Goal: Information Seeking & Learning: Compare options

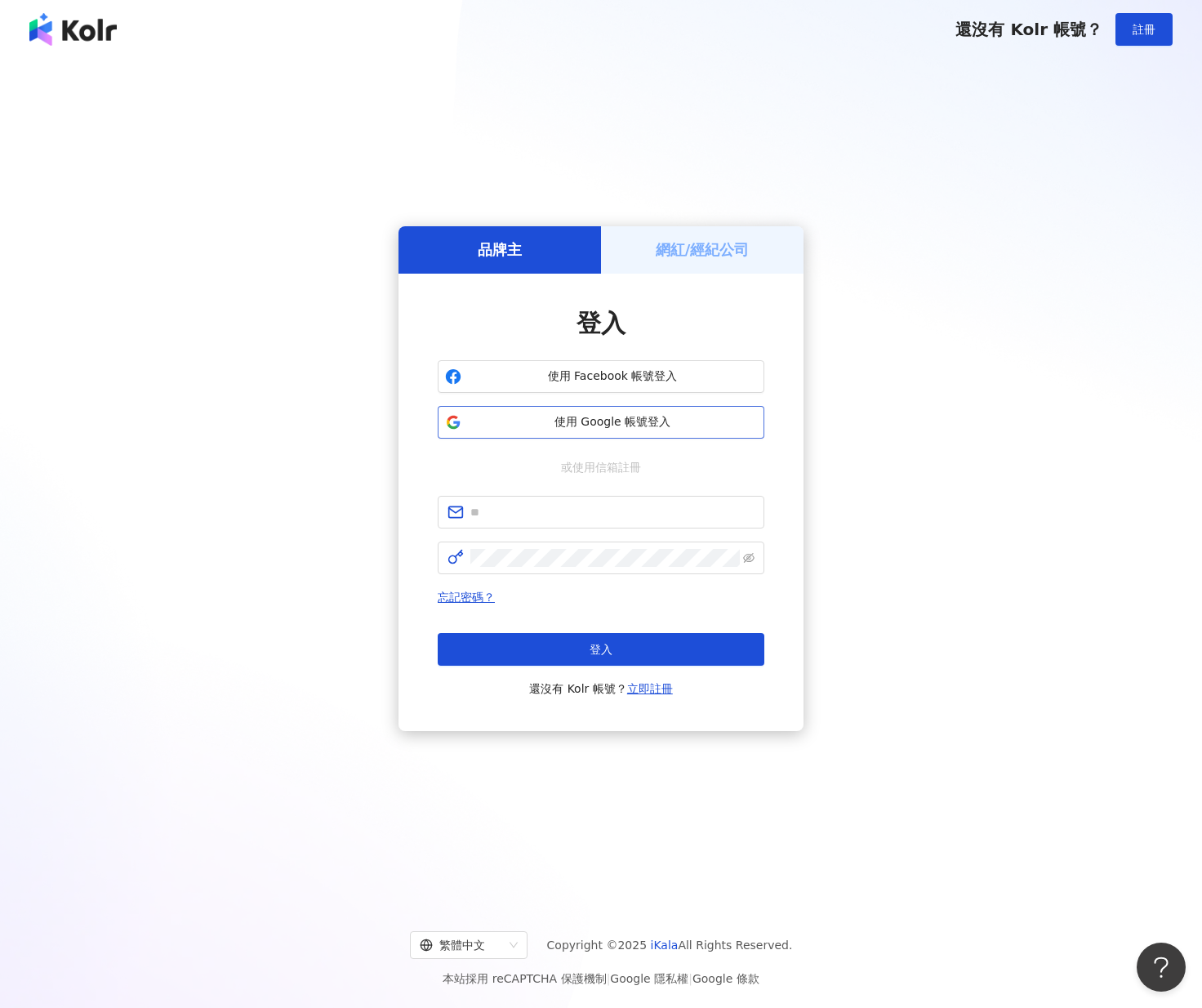
click at [519, 419] on span "使用 Google 帳號登入" at bounding box center [613, 423] width 289 height 17
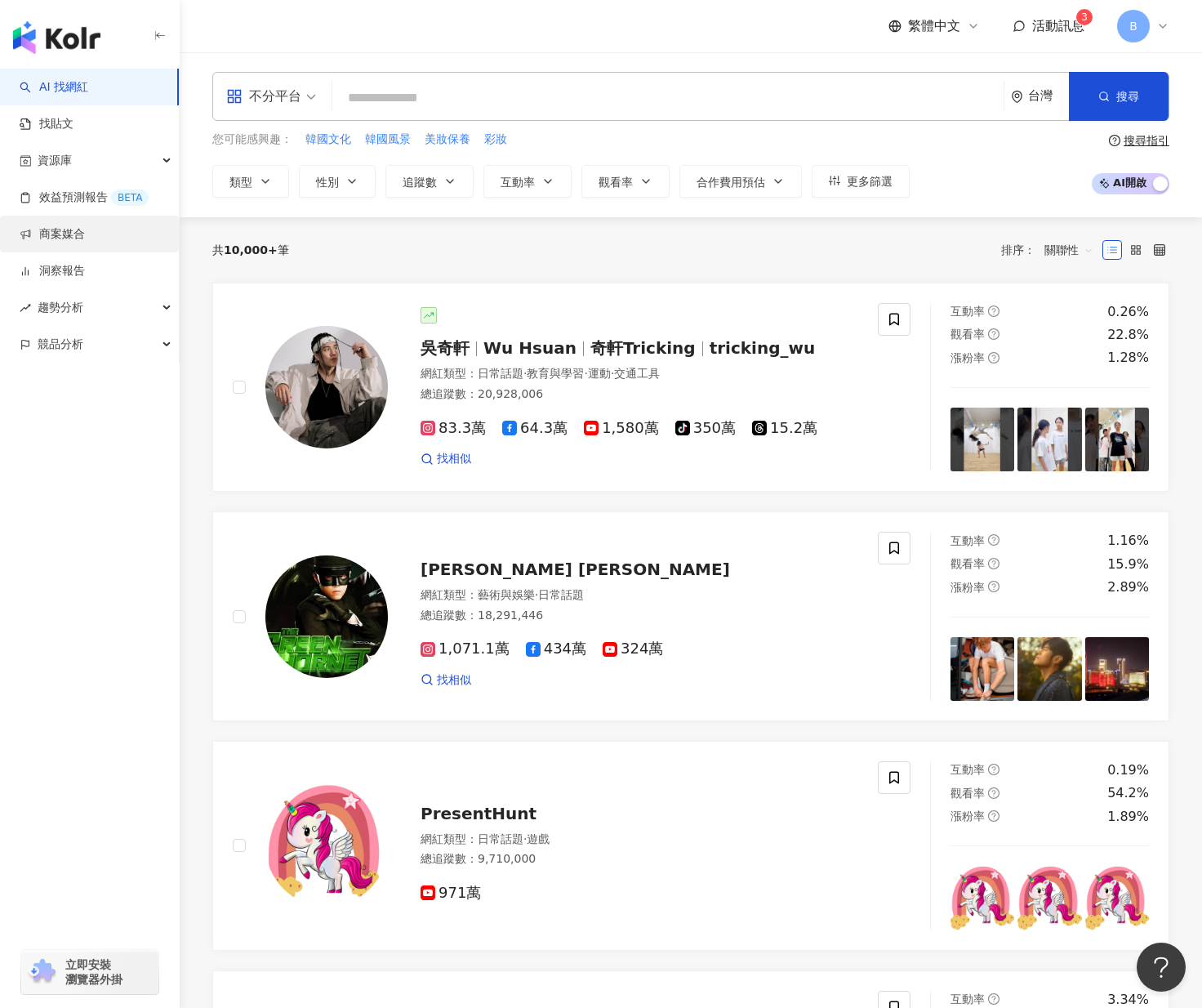
click at [64, 240] on link "商案媒合" at bounding box center [52, 234] width 65 height 17
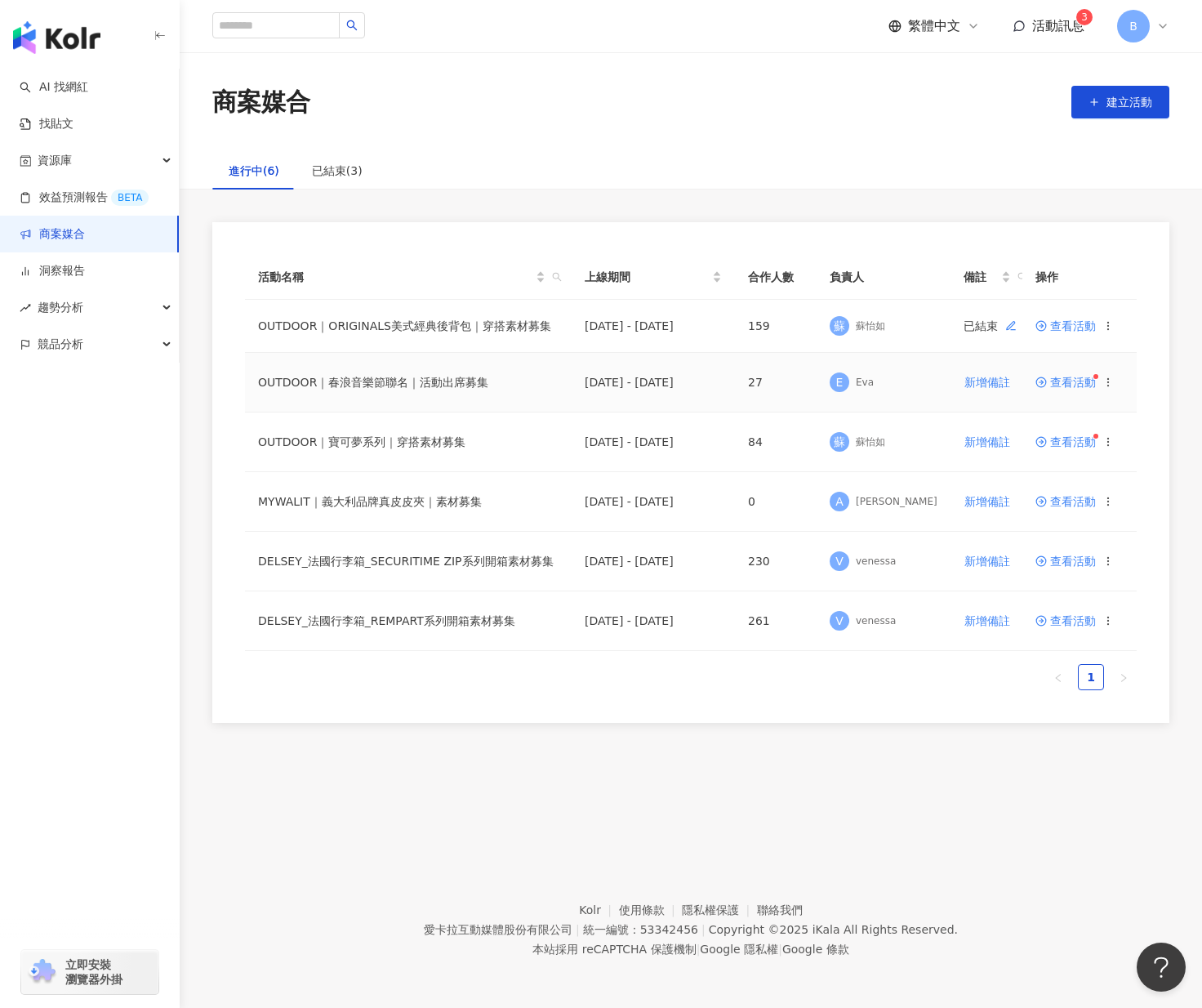
click at [1083, 386] on span "查看活動" at bounding box center [1066, 382] width 60 height 12
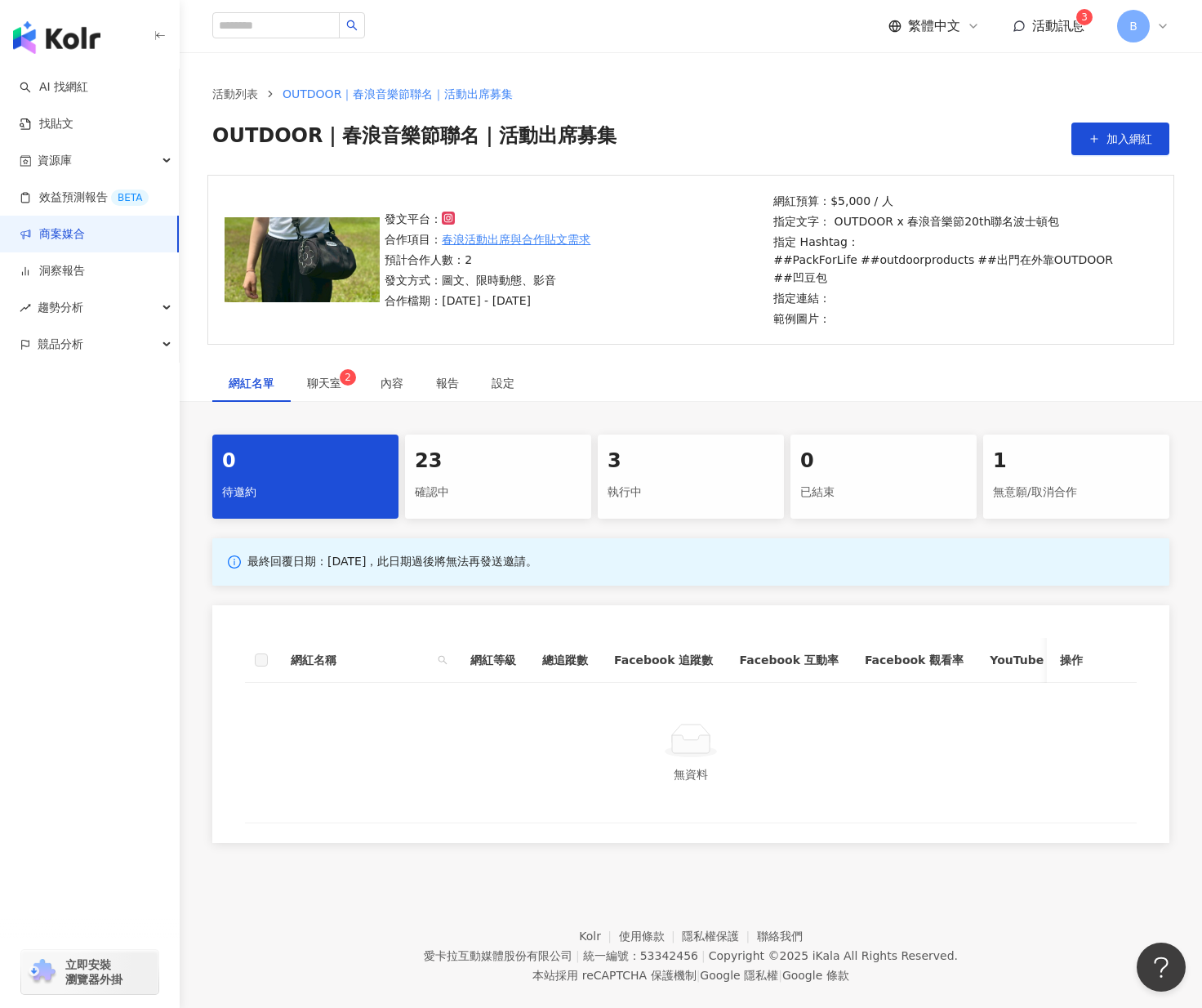
click at [471, 447] on div "23" at bounding box center [499, 461] width 167 height 28
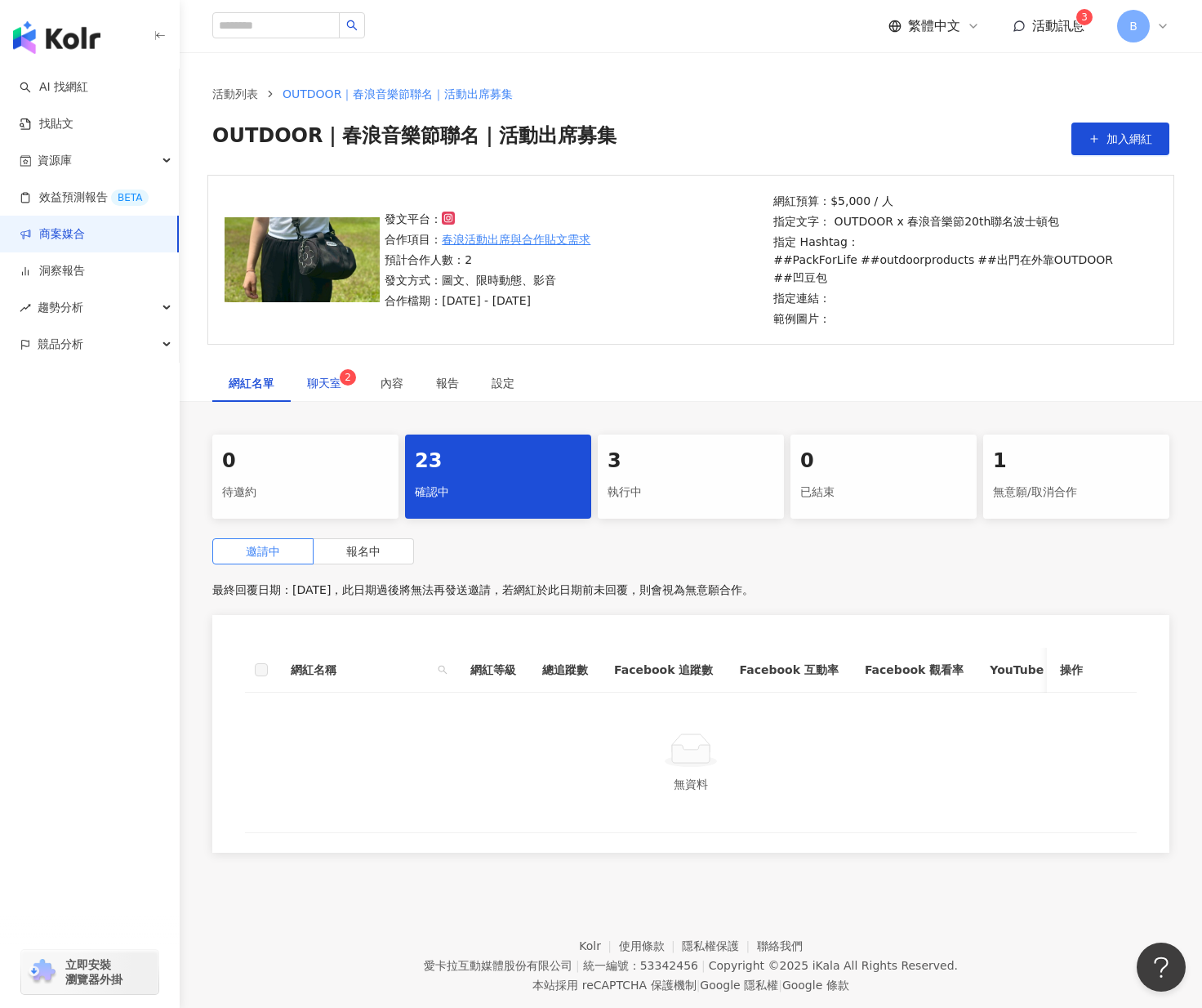
click at [321, 377] on span "聊天室 2" at bounding box center [327, 383] width 40 height 12
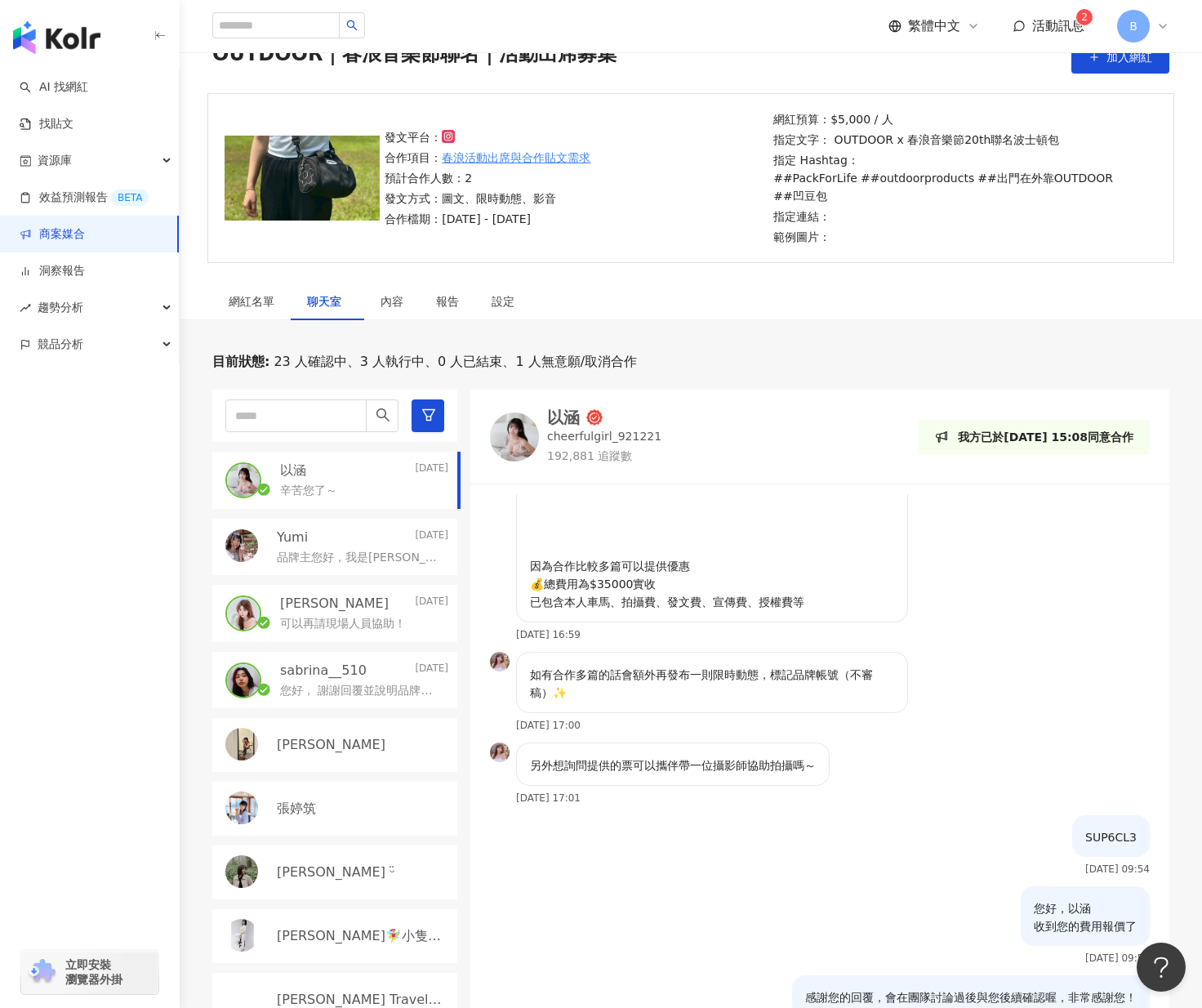
scroll to position [245, 0]
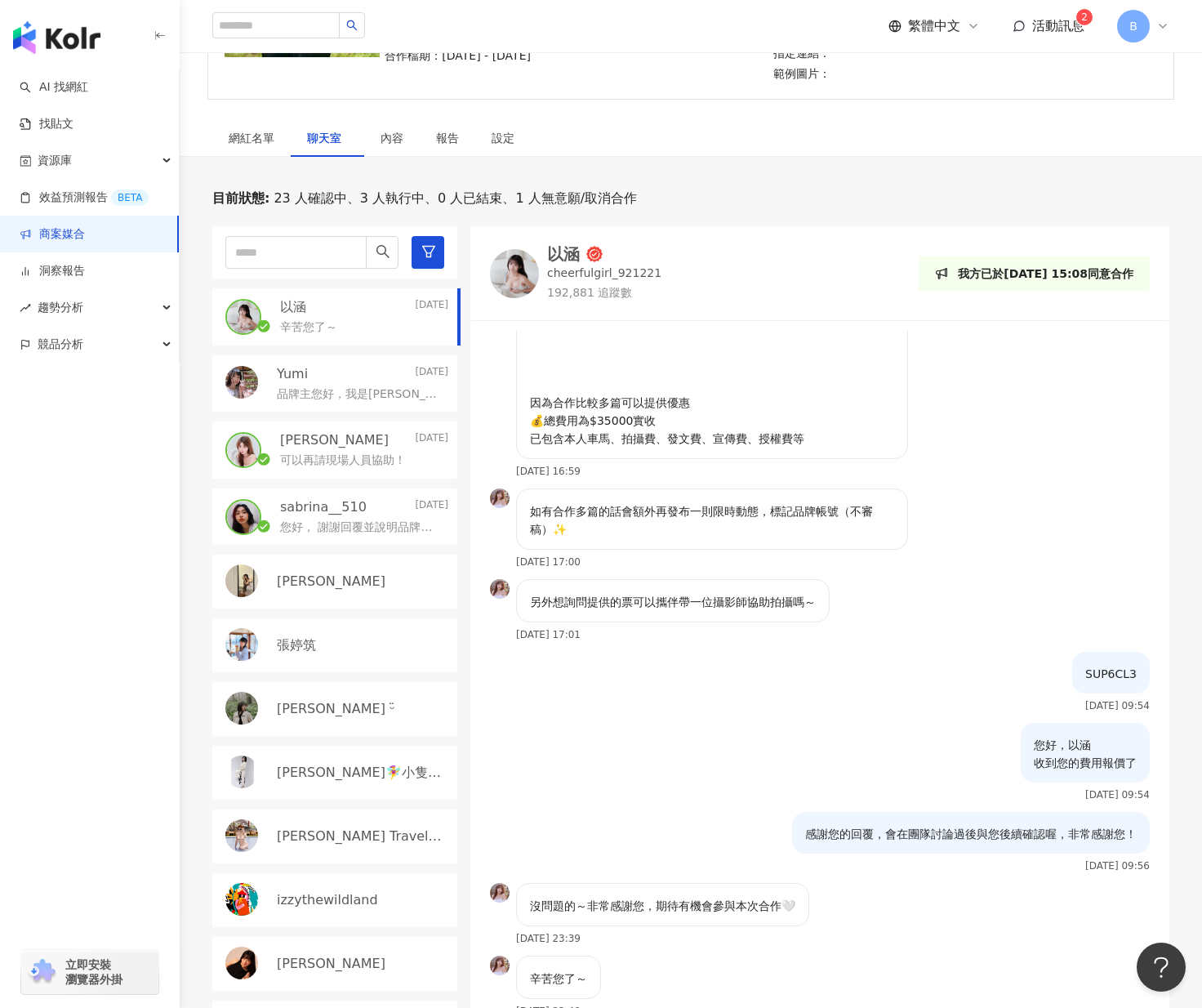
click at [363, 386] on p "品牌主您好，我是[PERSON_NAME] [URL][DOMAIN_NAME] 平常喜歡分享好吃好玩好用之產品/景點/美食給粉絲，IG追蹤數10k+，希望能…" at bounding box center [359, 395] width 165 height 17
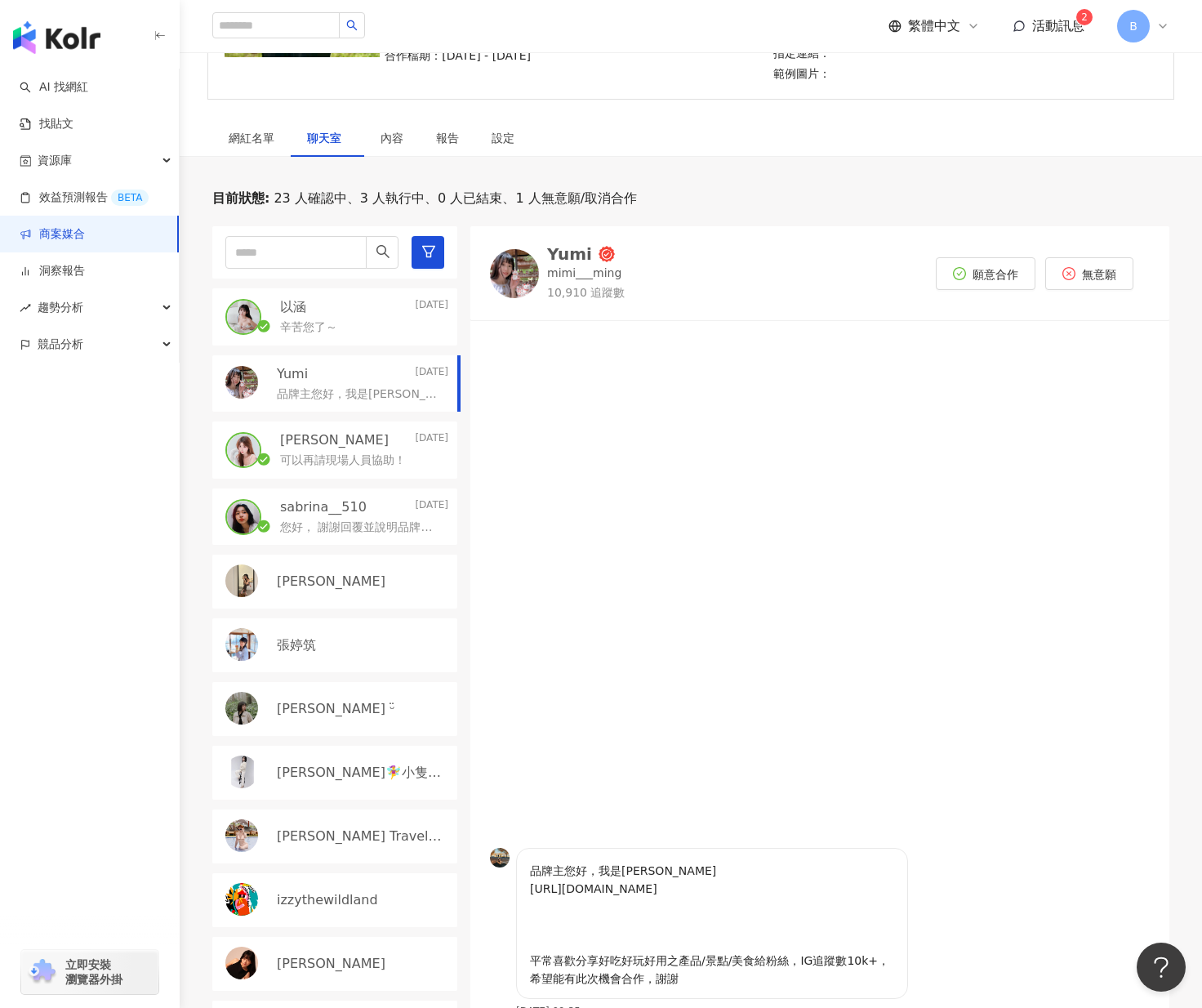
click at [343, 298] on div "以涵 [DATE]" at bounding box center [364, 307] width 168 height 18
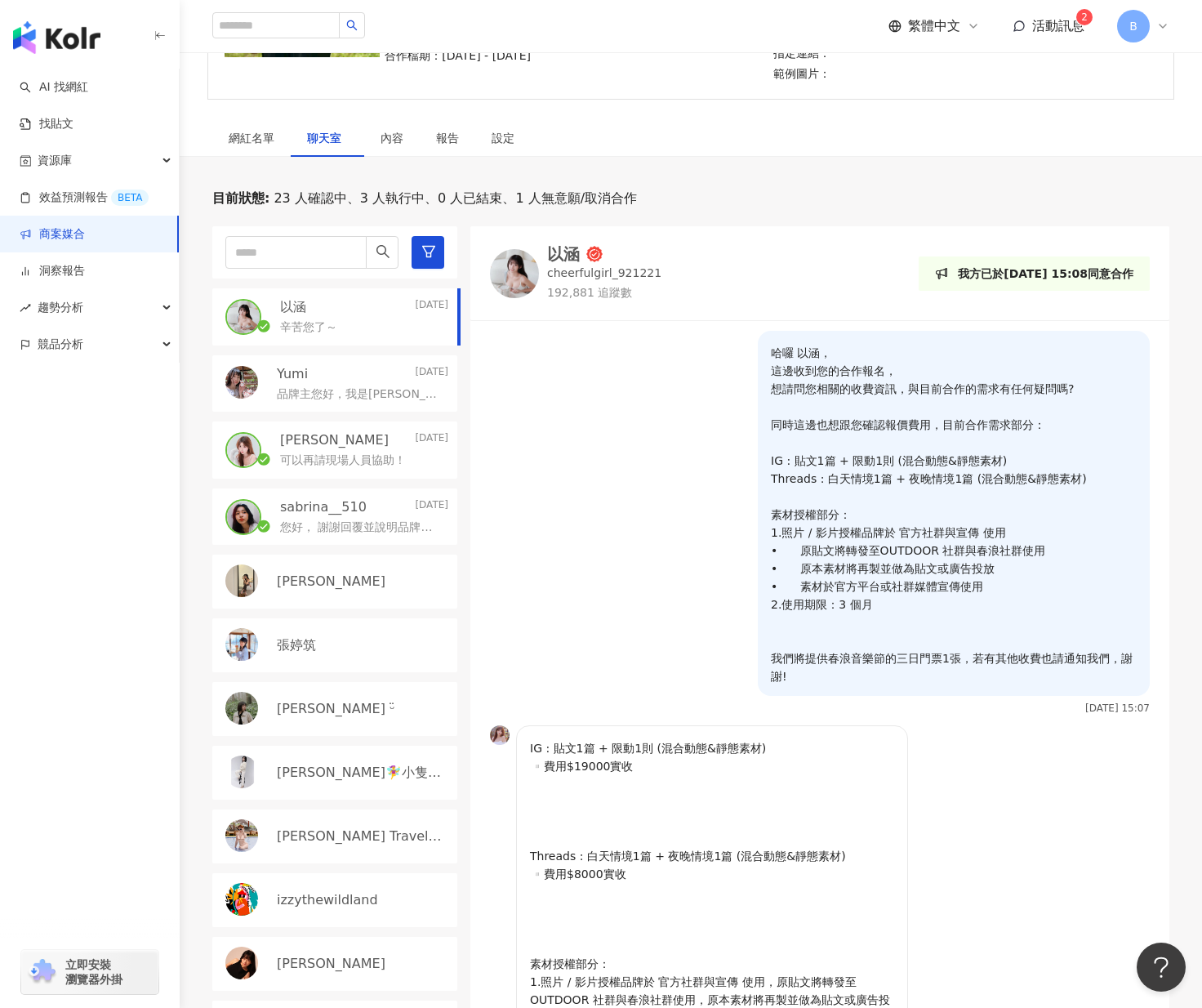
scroll to position [723, 0]
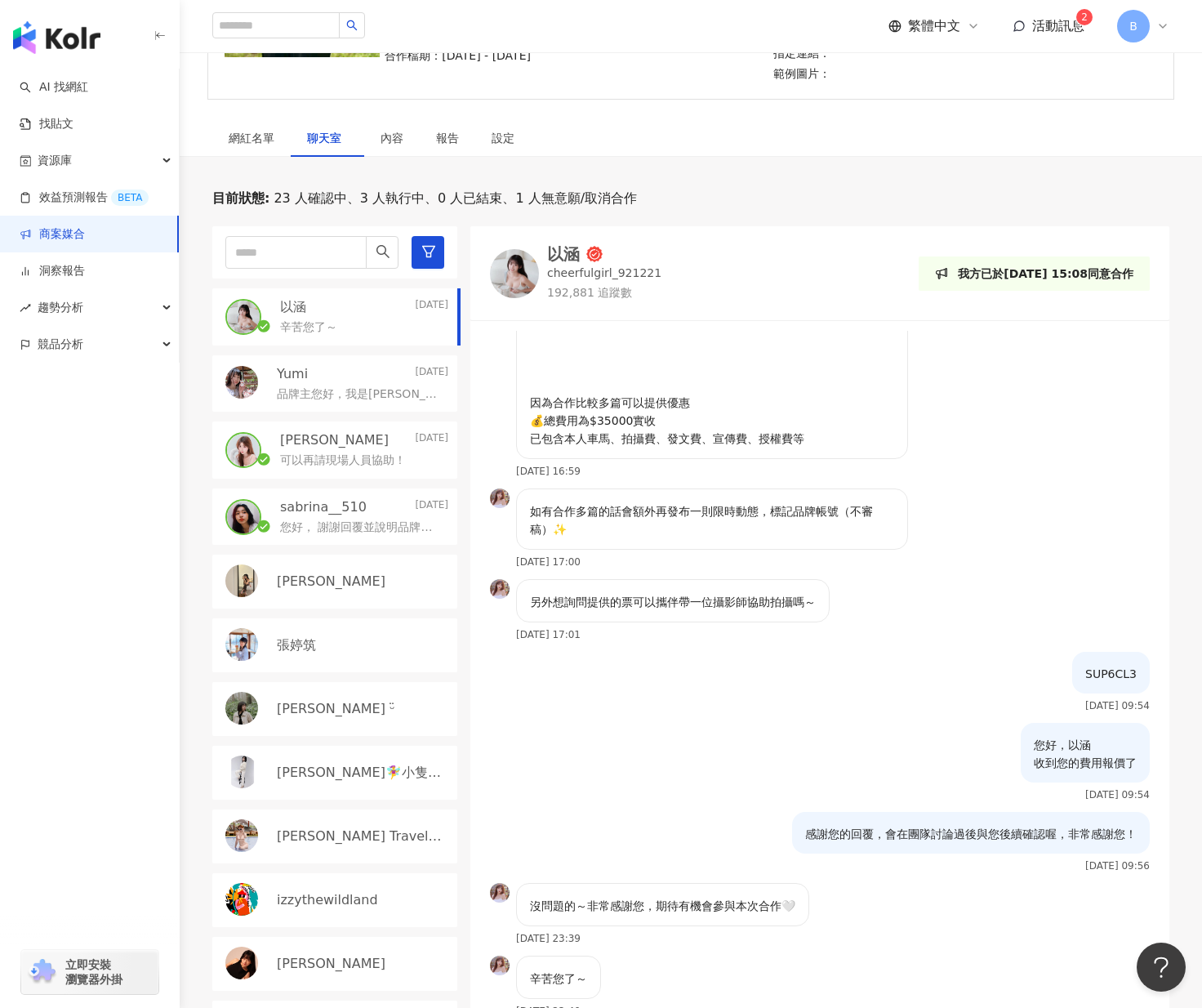
click at [347, 132] on span "聊天室" at bounding box center [327, 138] width 40 height 12
click at [310, 132] on span "聊天室" at bounding box center [327, 138] width 40 height 12
click at [267, 129] on div "網紅名單" at bounding box center [251, 138] width 45 height 18
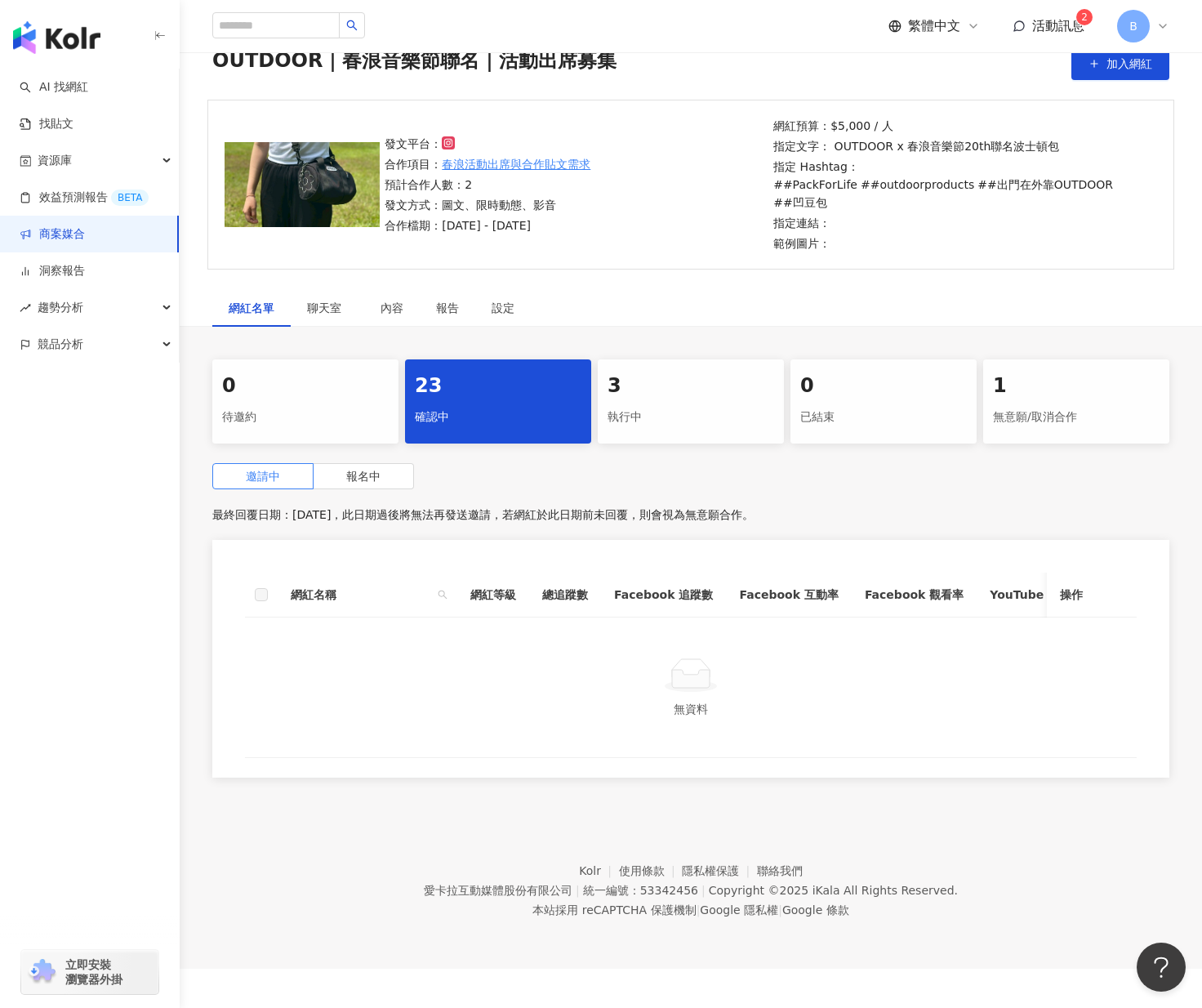
scroll to position [75, 0]
click at [386, 463] on label "報名中" at bounding box center [364, 476] width 101 height 26
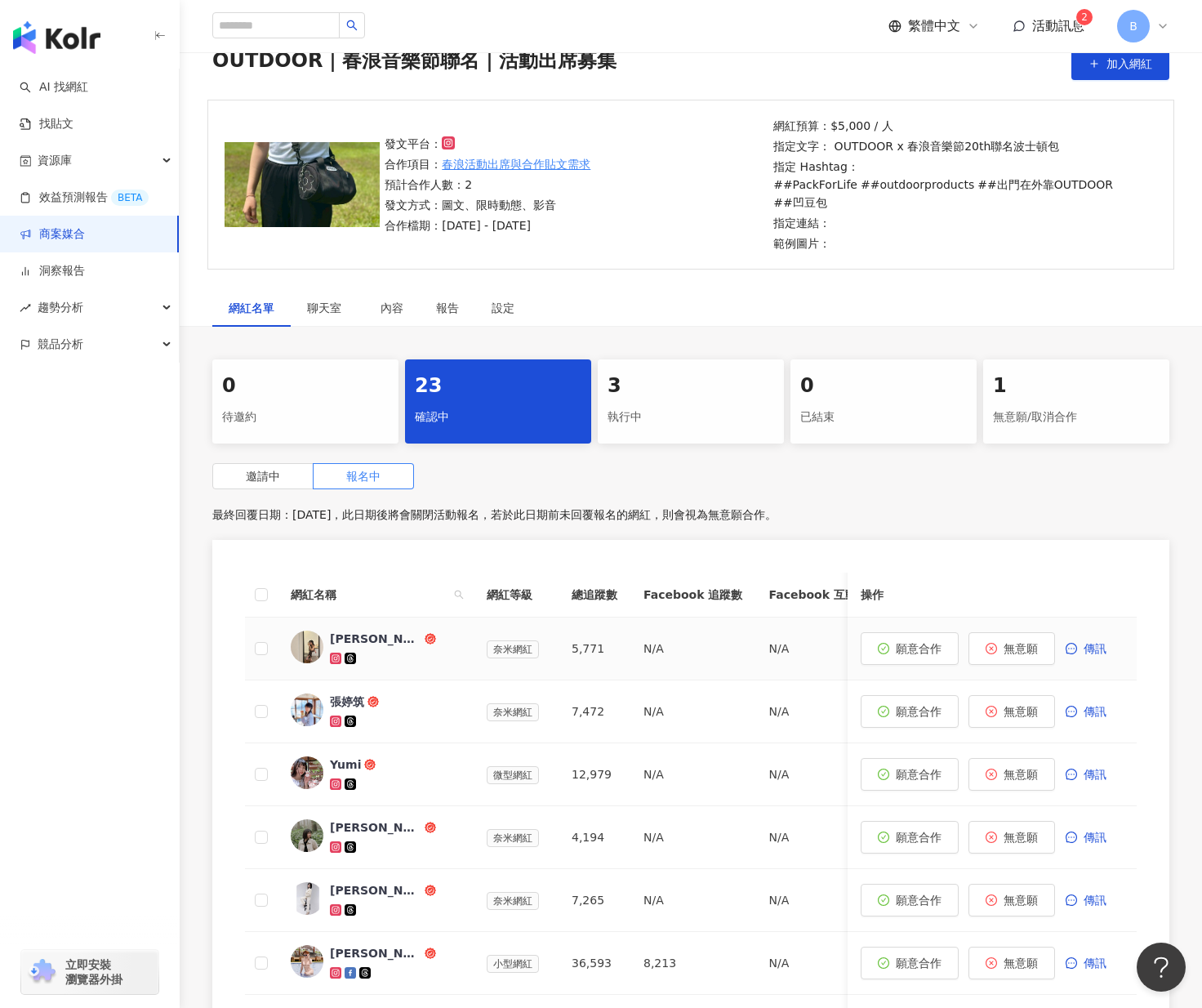
scroll to position [157, 0]
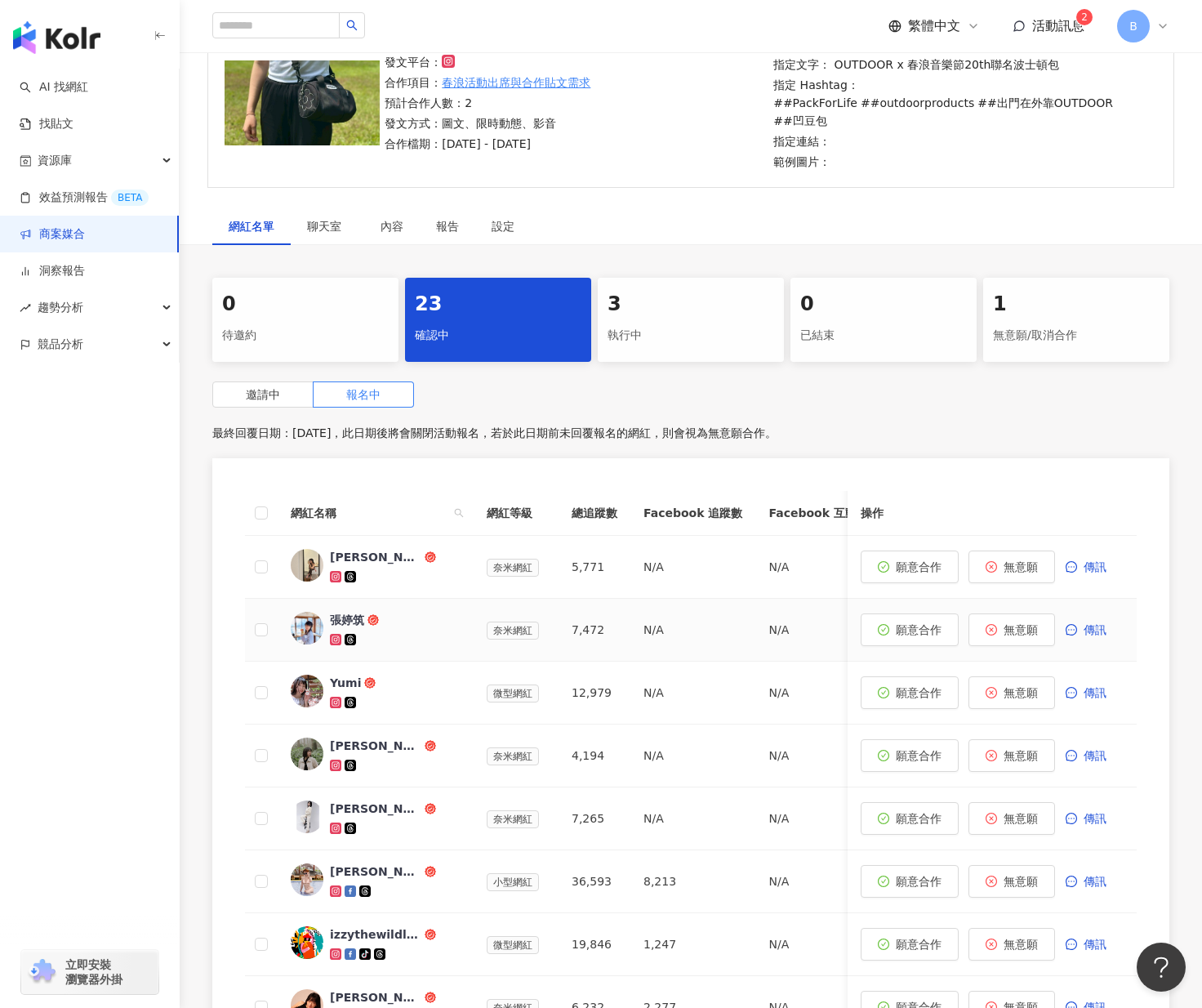
click at [408, 632] on div at bounding box center [395, 640] width 130 height 17
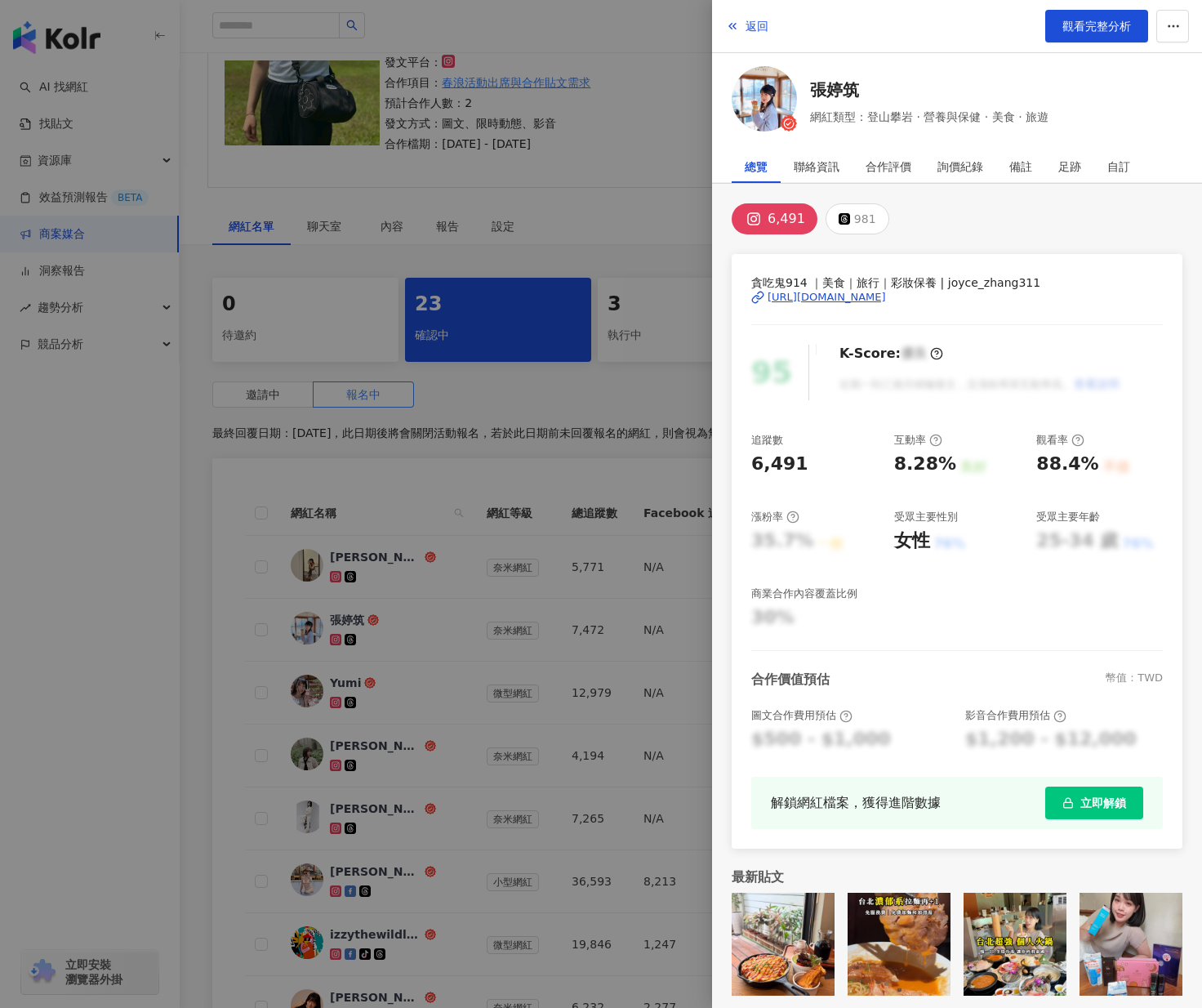
click at [841, 290] on div "[URL][DOMAIN_NAME]" at bounding box center [826, 297] width 118 height 15
click at [837, 87] on link "張婷筑" at bounding box center [930, 90] width 239 height 23
click at [524, 170] on div at bounding box center [601, 504] width 1202 height 1008
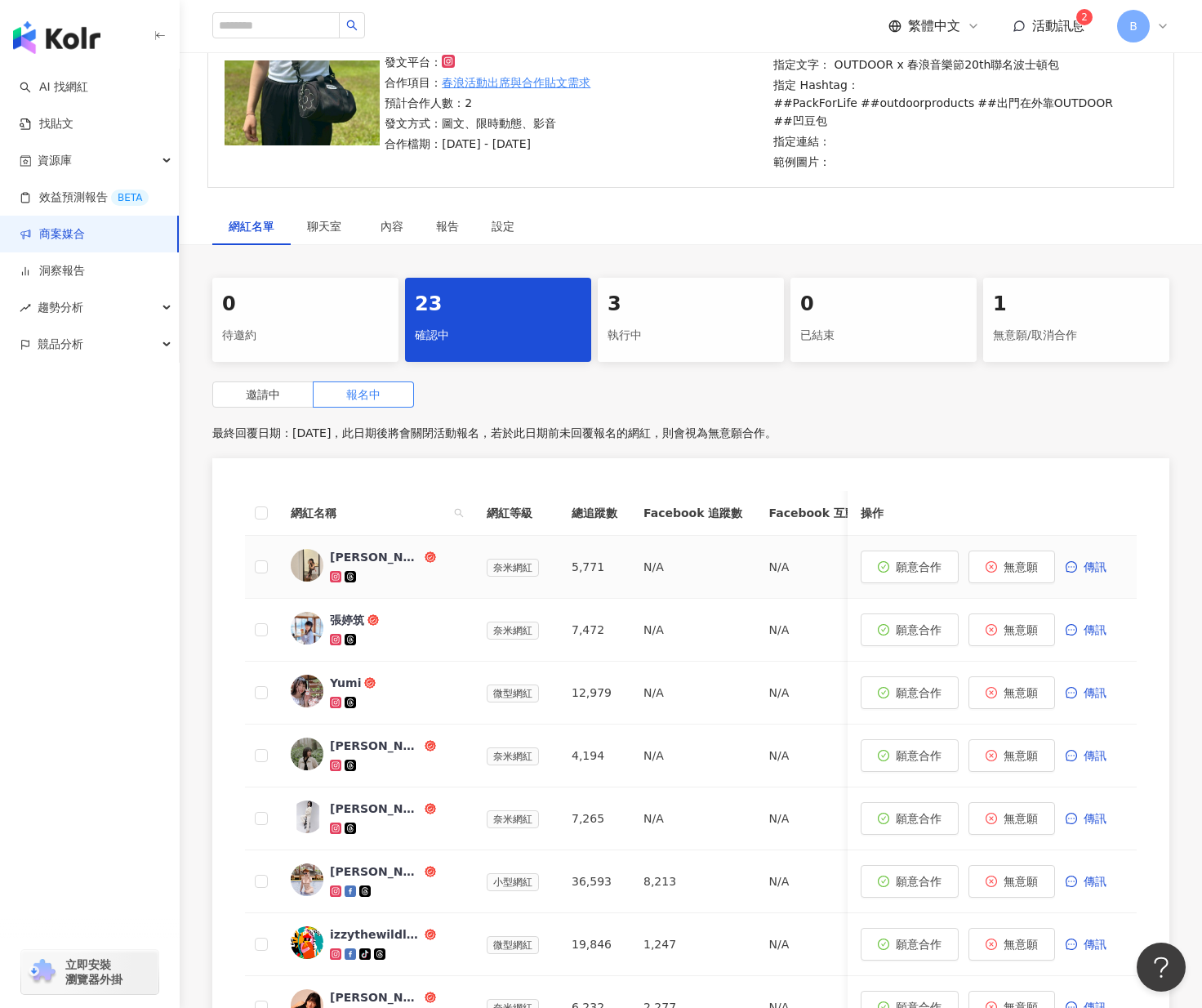
click at [381, 569] on div at bounding box center [395, 577] width 130 height 17
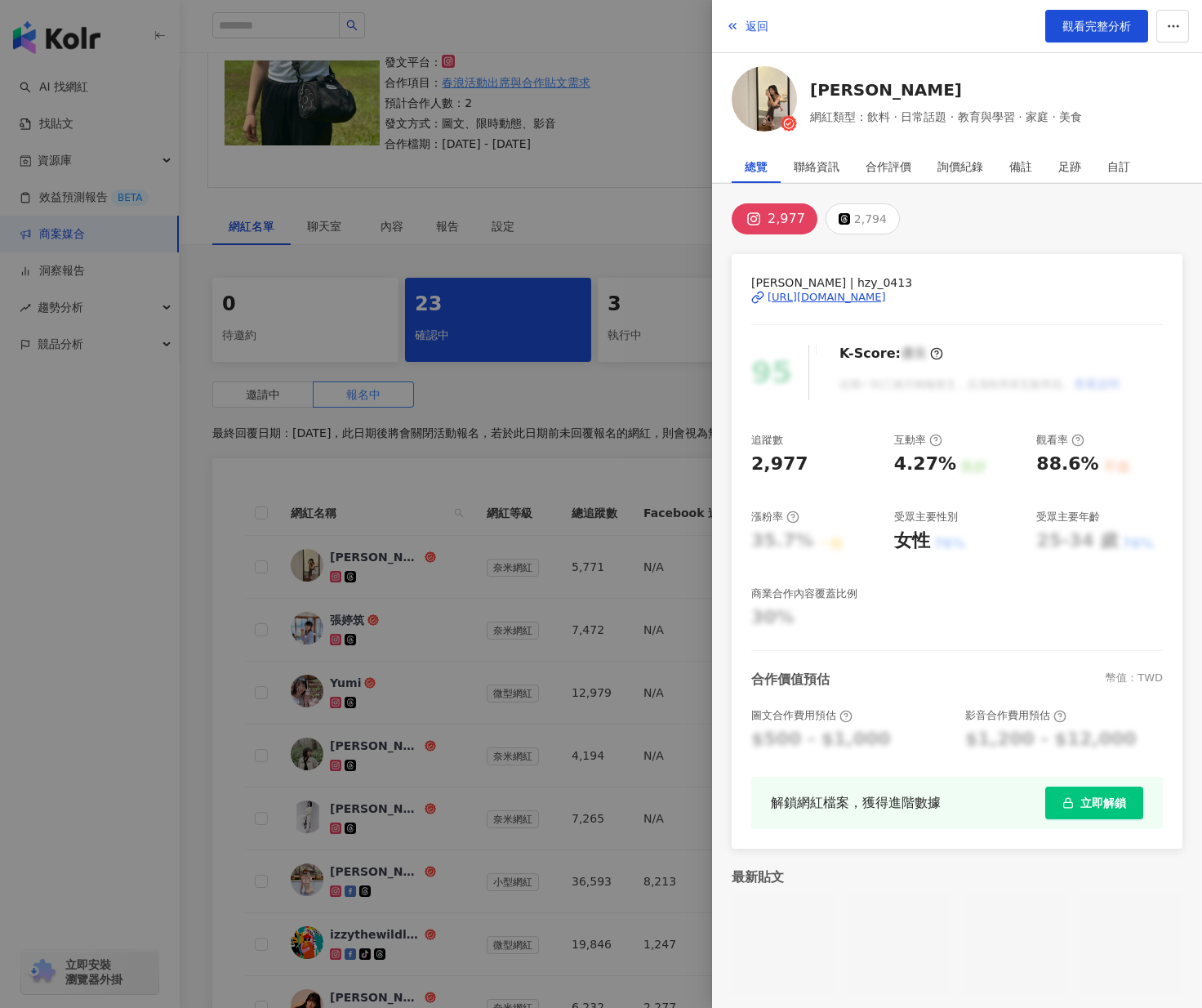
click at [857, 298] on div "[URL][DOMAIN_NAME]" at bounding box center [826, 297] width 118 height 15
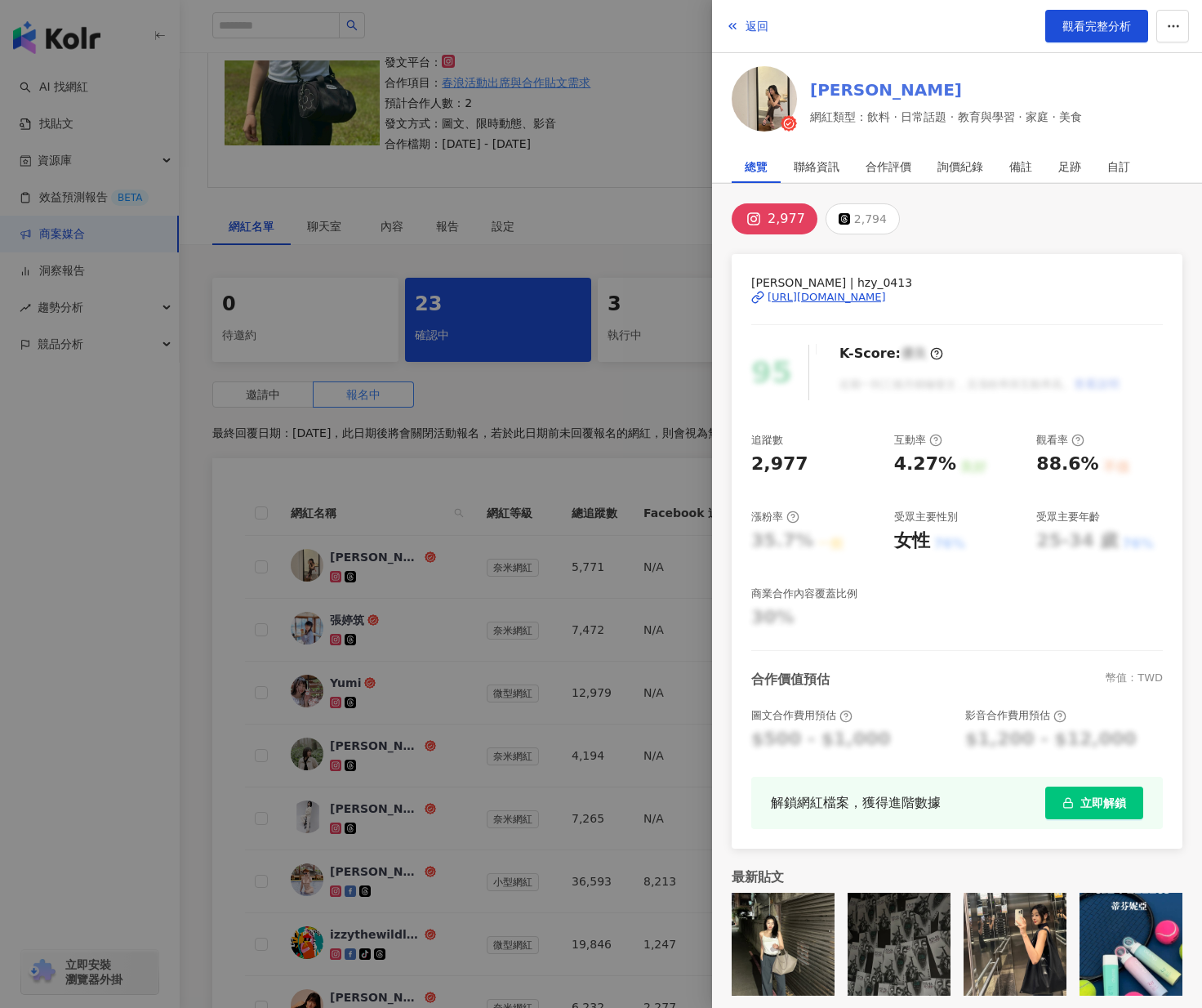
click at [831, 80] on link "[PERSON_NAME]" at bounding box center [946, 90] width 272 height 23
click at [548, 424] on div at bounding box center [601, 504] width 1202 height 1008
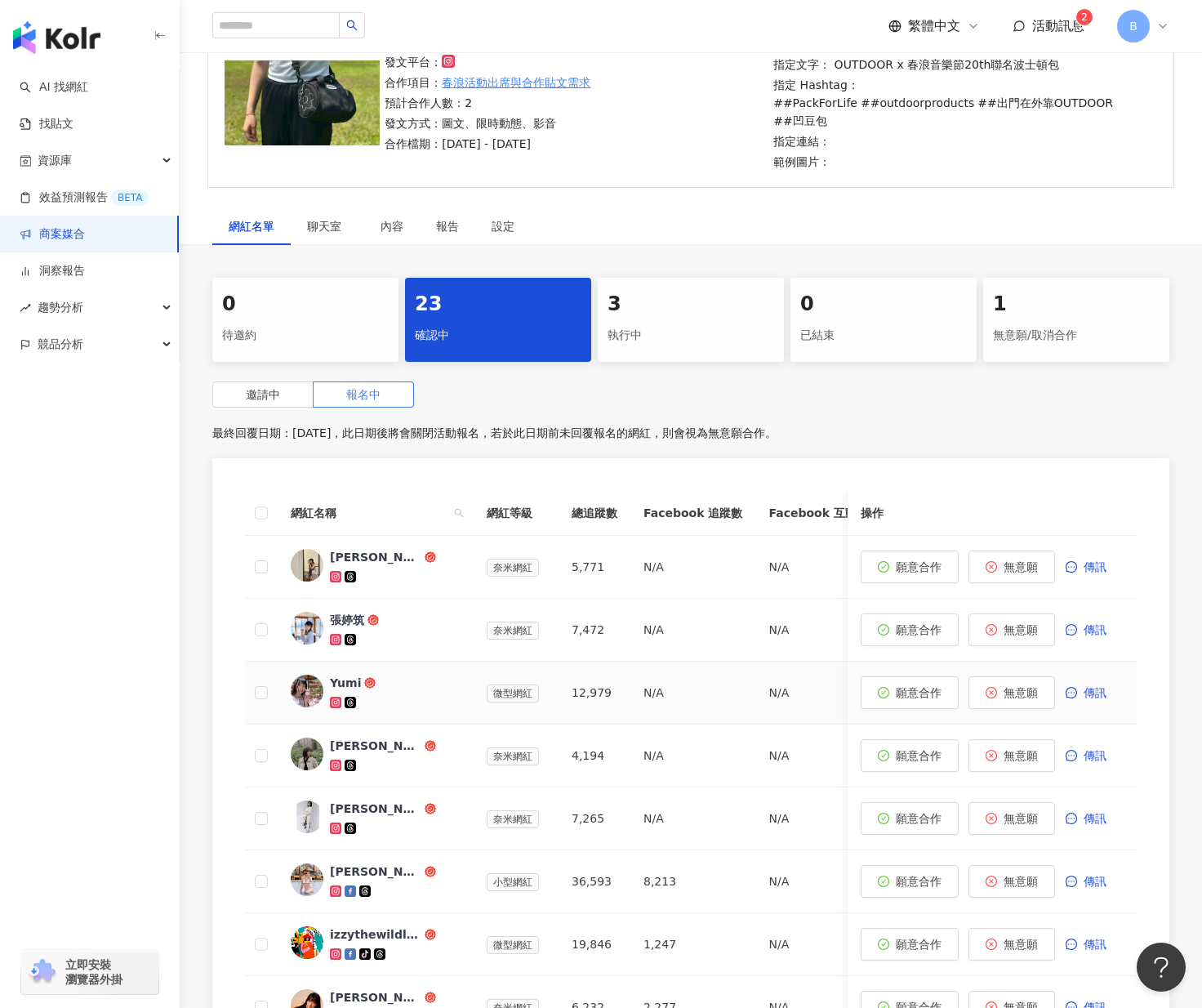
click at [375, 674] on span "Yumi" at bounding box center [383, 683] width 106 height 17
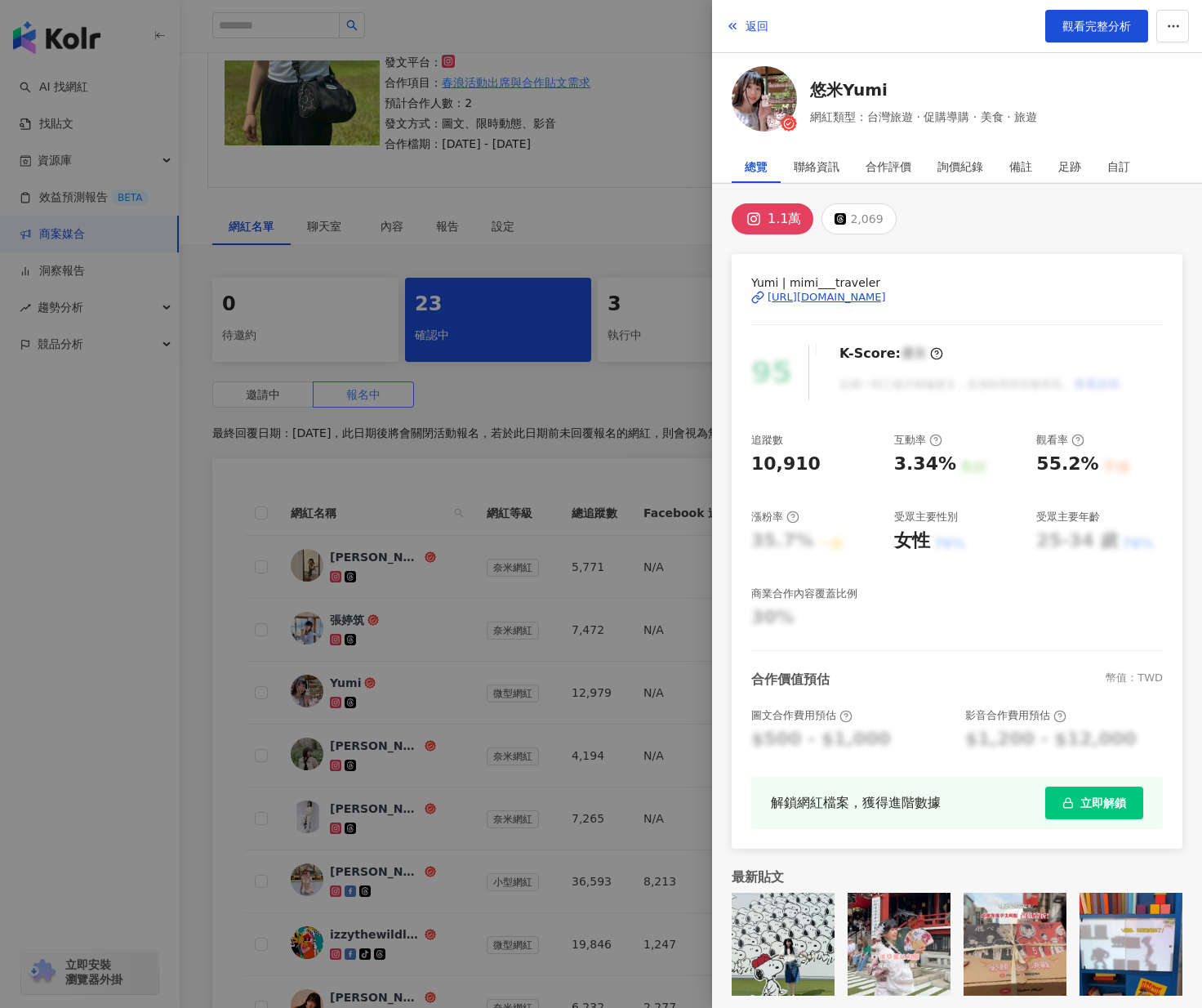
click at [831, 296] on div "[URL][DOMAIN_NAME]" at bounding box center [826, 297] width 118 height 15
click at [412, 580] on div at bounding box center [601, 504] width 1202 height 1008
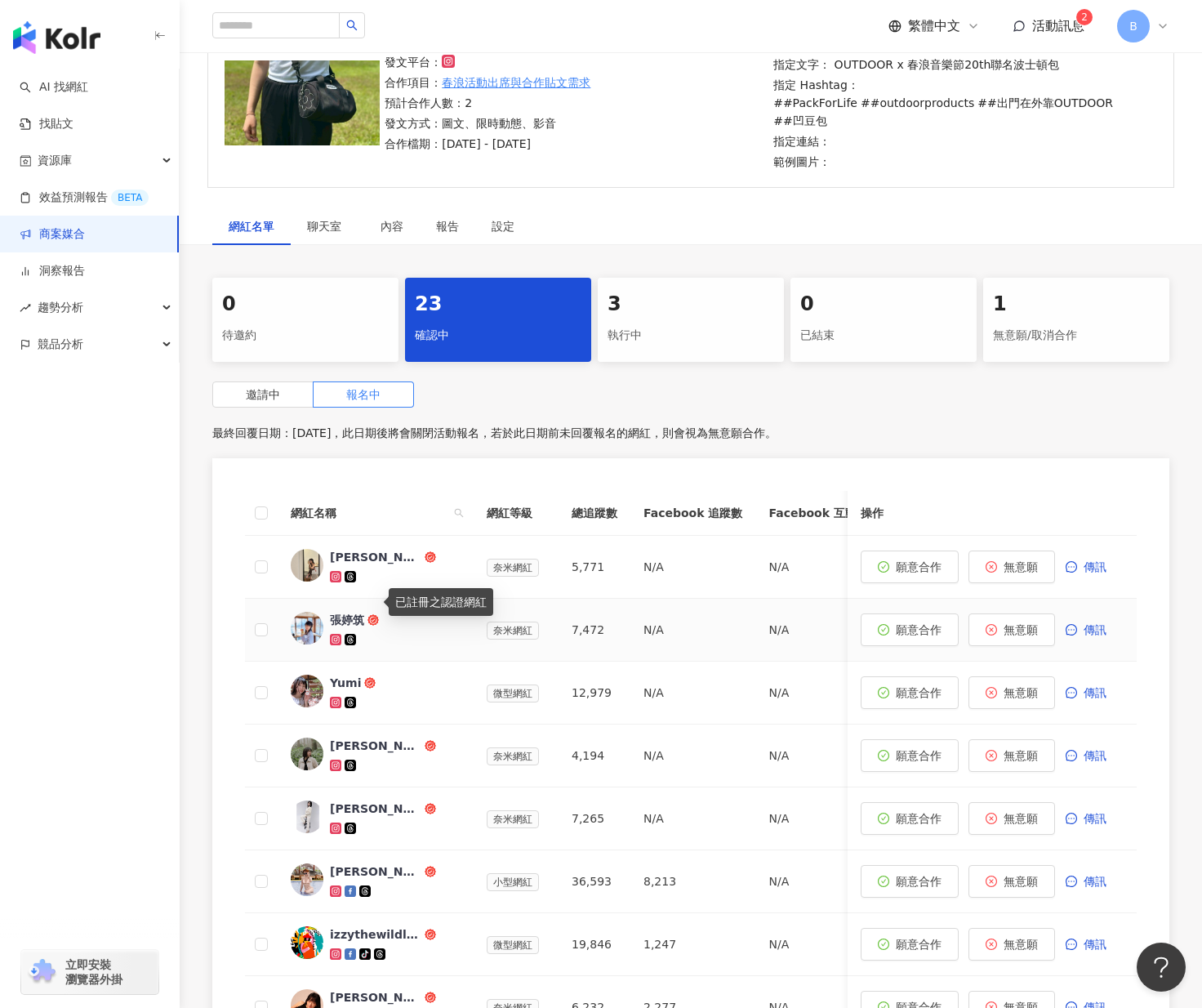
click at [372, 616] on circle at bounding box center [373, 620] width 8 height 8
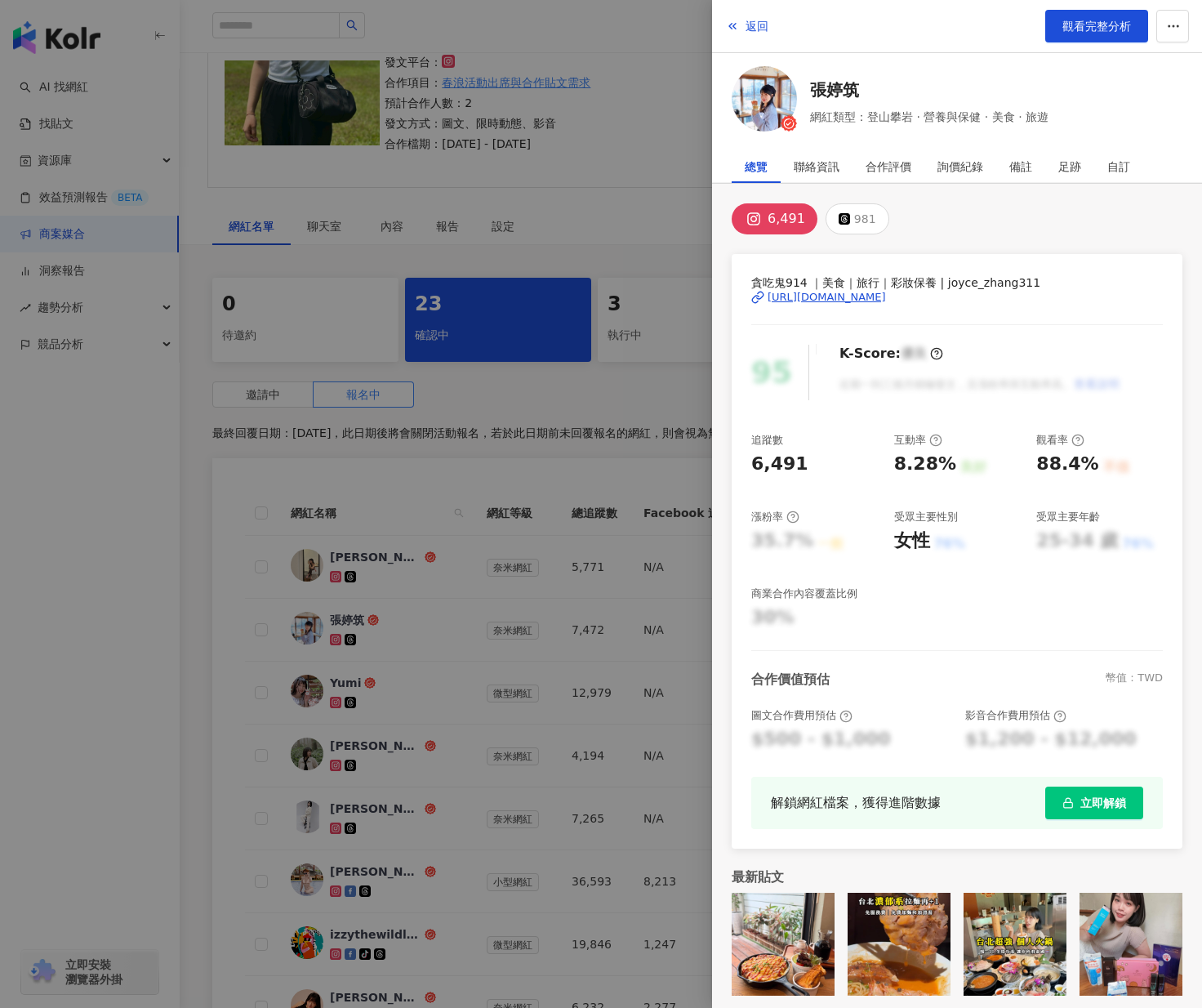
click at [887, 300] on div "[URL][DOMAIN_NAME]" at bounding box center [826, 297] width 118 height 15
click at [594, 201] on div at bounding box center [601, 504] width 1202 height 1008
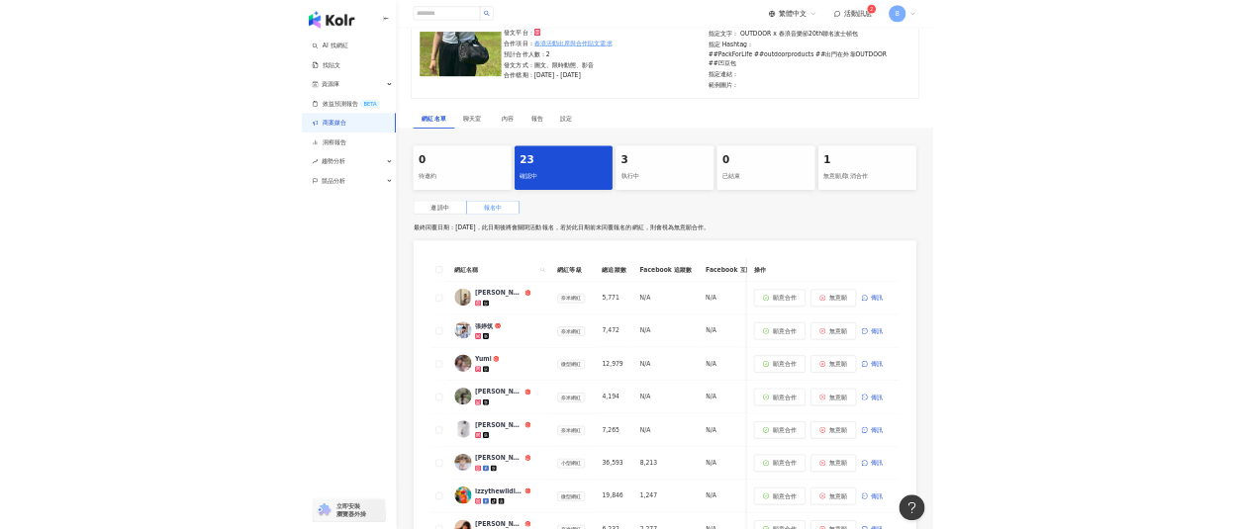
scroll to position [0, 0]
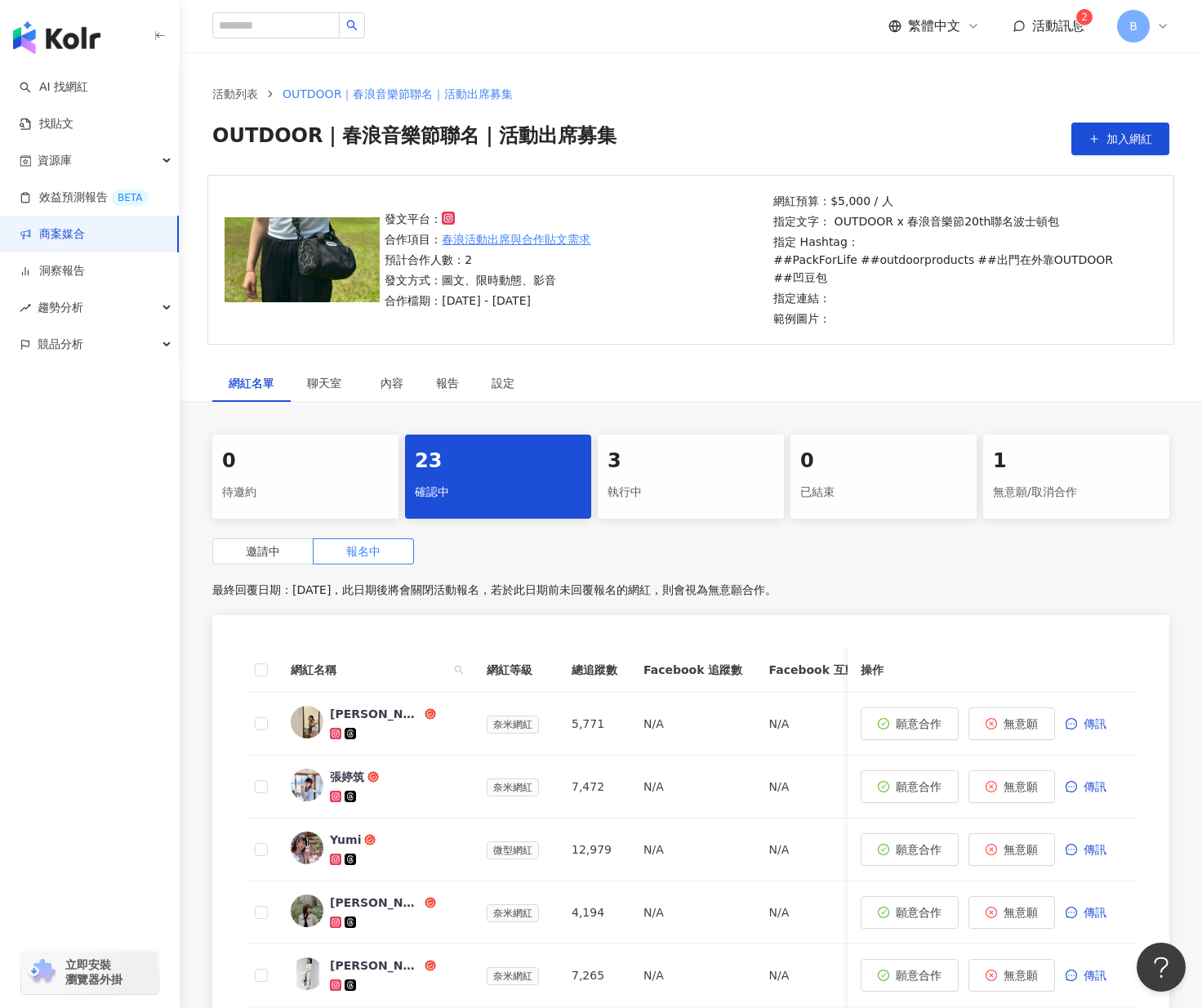
click at [181, 953] on div "0 待邀約 23 確認中 3 執行中 0 已結束 1 無意願/取消合作 邀請中 報名中 最終回覆日期：[DATE]，此日期後將會關閉活動報名，若於此日期前未回…" at bounding box center [691, 918] width 1023 height 968
click at [133, 929] on div "立即安裝 瀏覽器外掛" at bounding box center [90, 962] width 180 height 92
click at [141, 705] on div "AI 找網紅 找貼文 資源庫 效益預測報告 BETA 商案媒合 洞察報告 趨勢分析 競品分析 立即安裝 瀏覽器外掛" at bounding box center [90, 538] width 180 height 939
click button "AI 找網紅 找貼文 資源庫 效益預測報告 BETA 商案媒合 洞察報告 趨勢分析 競品分析 立即安裝 瀏覽器外掛" at bounding box center [0, 0] width 0 height 0
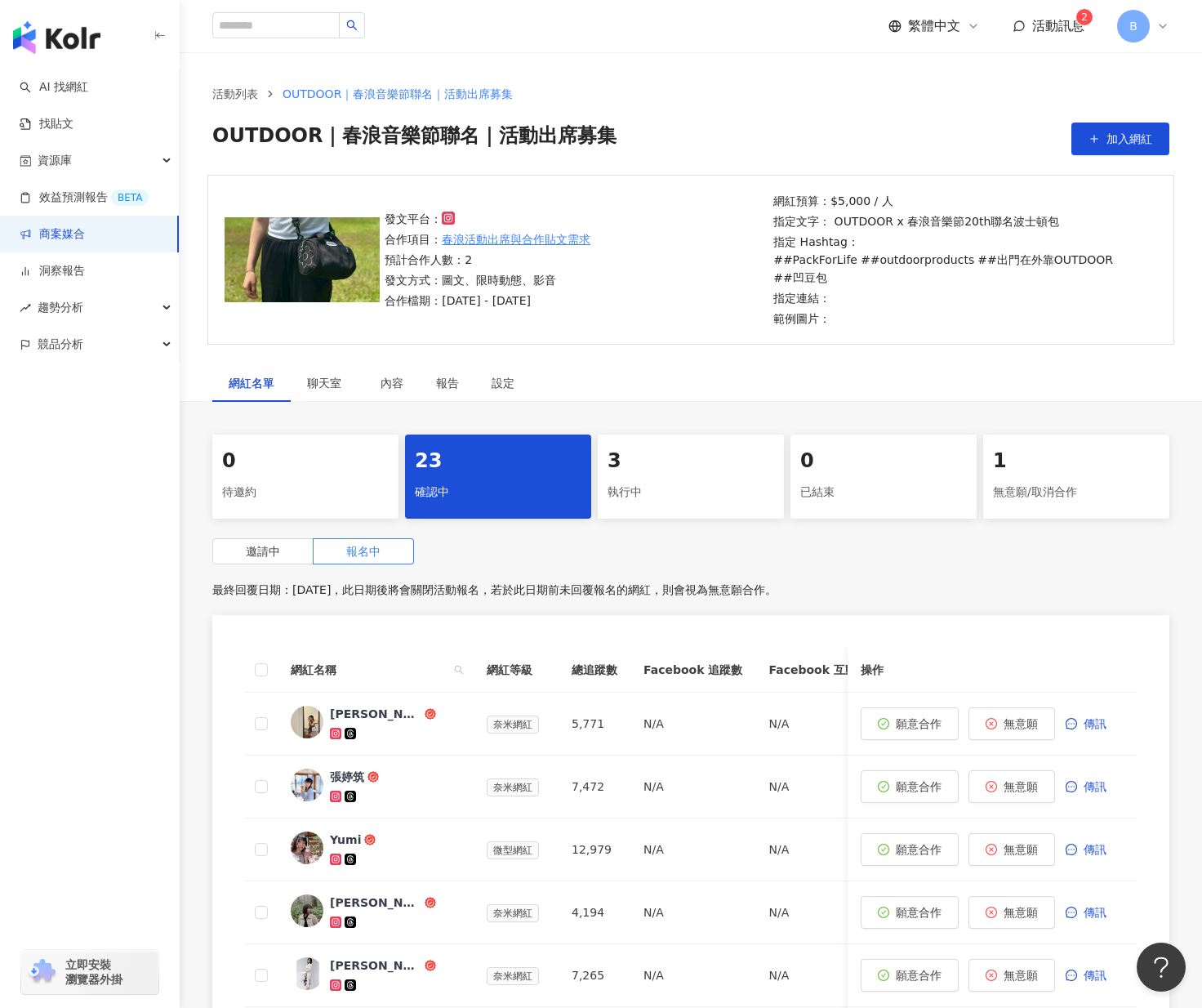
click button "AI 找網紅 找貼文 資源庫 效益預測報告 BETA 商案媒合 洞察報告 趨勢分析 競品分析 立即安裝 瀏覽器外掛" at bounding box center [0, 0] width 0 height 0
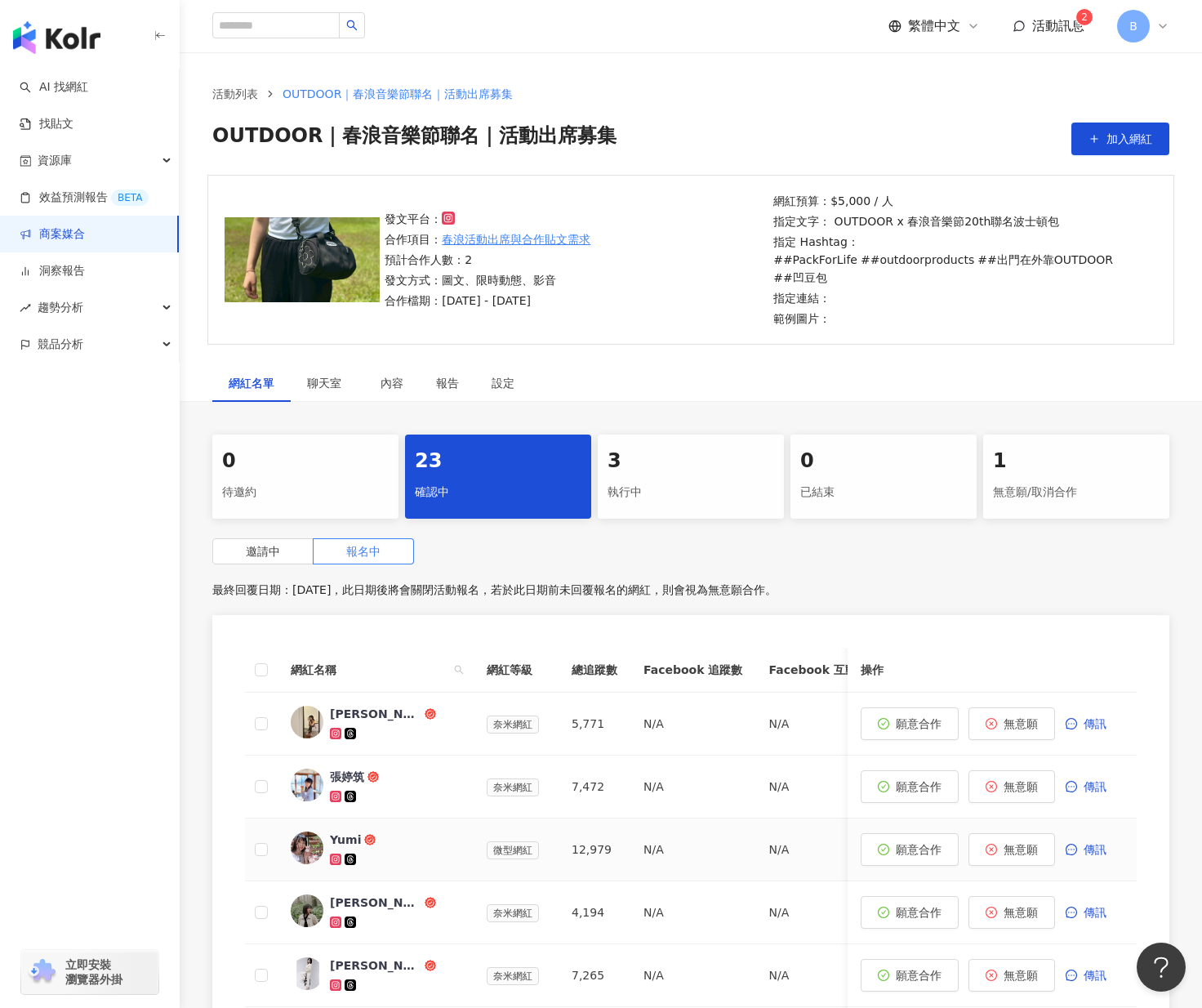
click button "AI 找網紅 找貼文 資源庫 效益預測報告 BETA 商案媒合 洞察報告 趨勢分析 競品分析 立即安裝 瀏覽器外掛" at bounding box center [0, 0] width 0 height 0
click at [54, 695] on div "AI 找網紅 找貼文 資源庫 效益預測報告 BETA 商案媒合 洞察報告 趨勢分析 競品分析 立即安裝 瀏覽器外掛" at bounding box center [90, 538] width 180 height 939
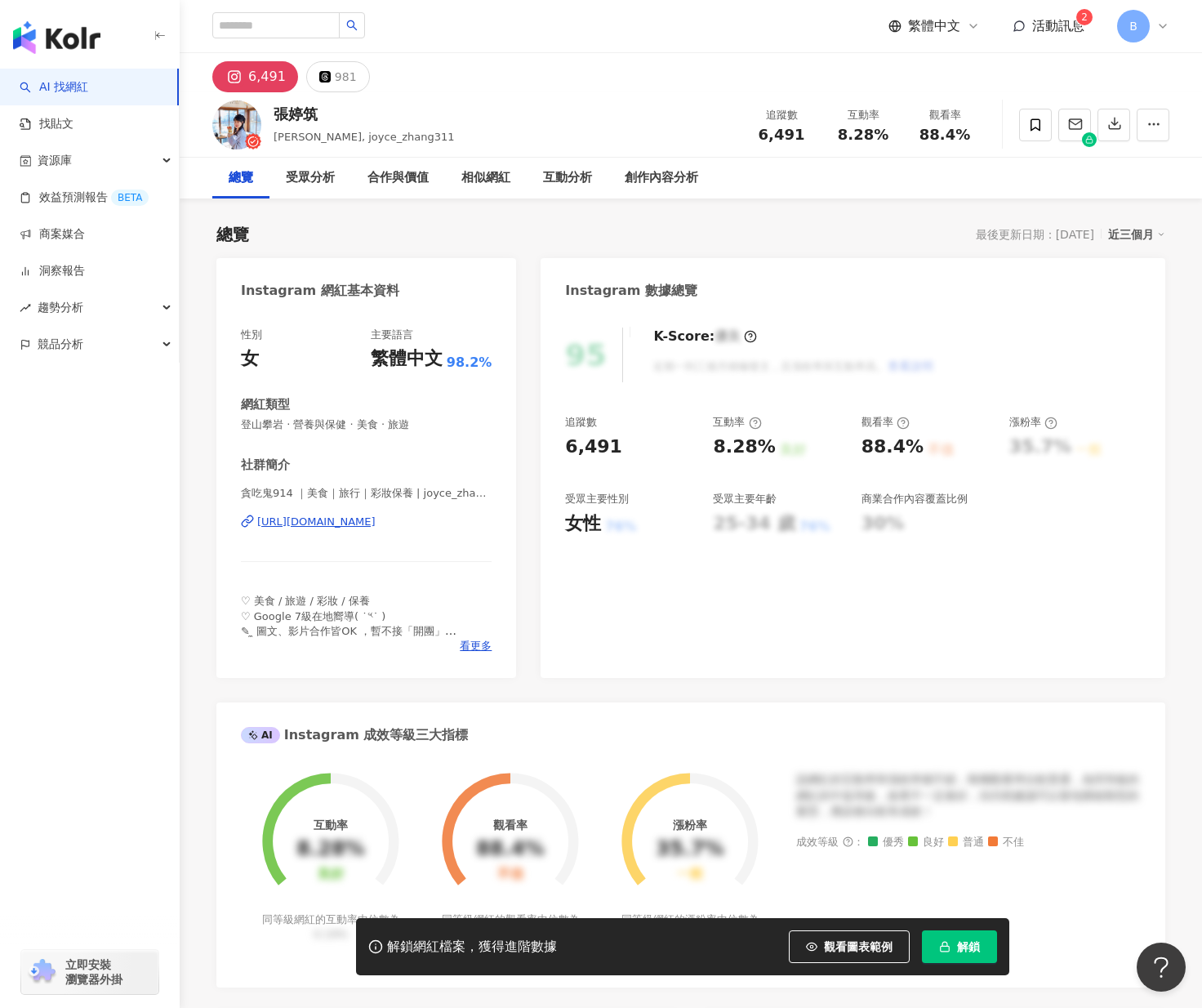
click at [1087, 137] on icon at bounding box center [1090, 140] width 8 height 8
click at [1073, 116] on span "button" at bounding box center [1076, 124] width 15 height 17
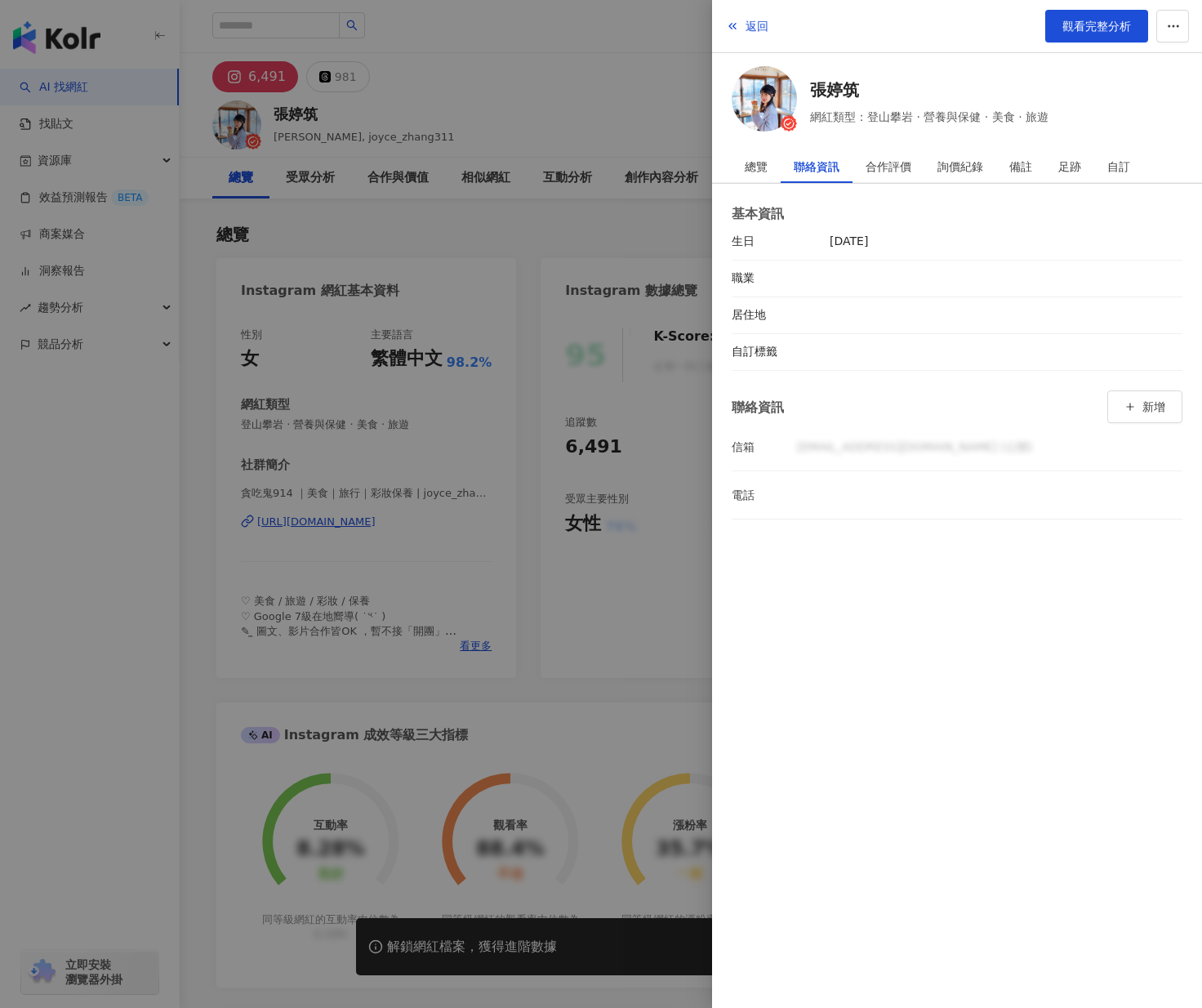
click at [642, 95] on div at bounding box center [601, 504] width 1202 height 1008
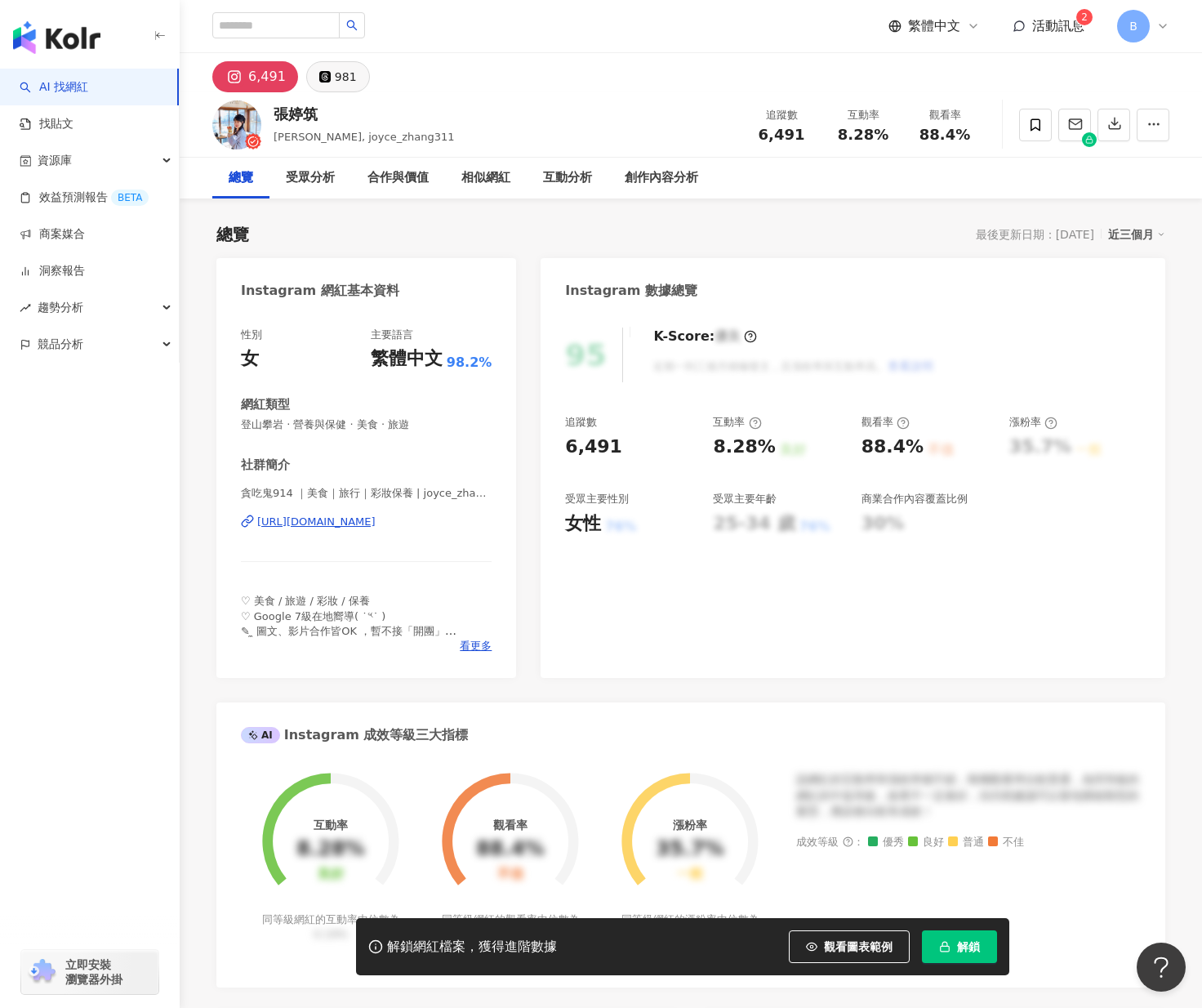
click at [328, 78] on button "981" at bounding box center [338, 77] width 64 height 31
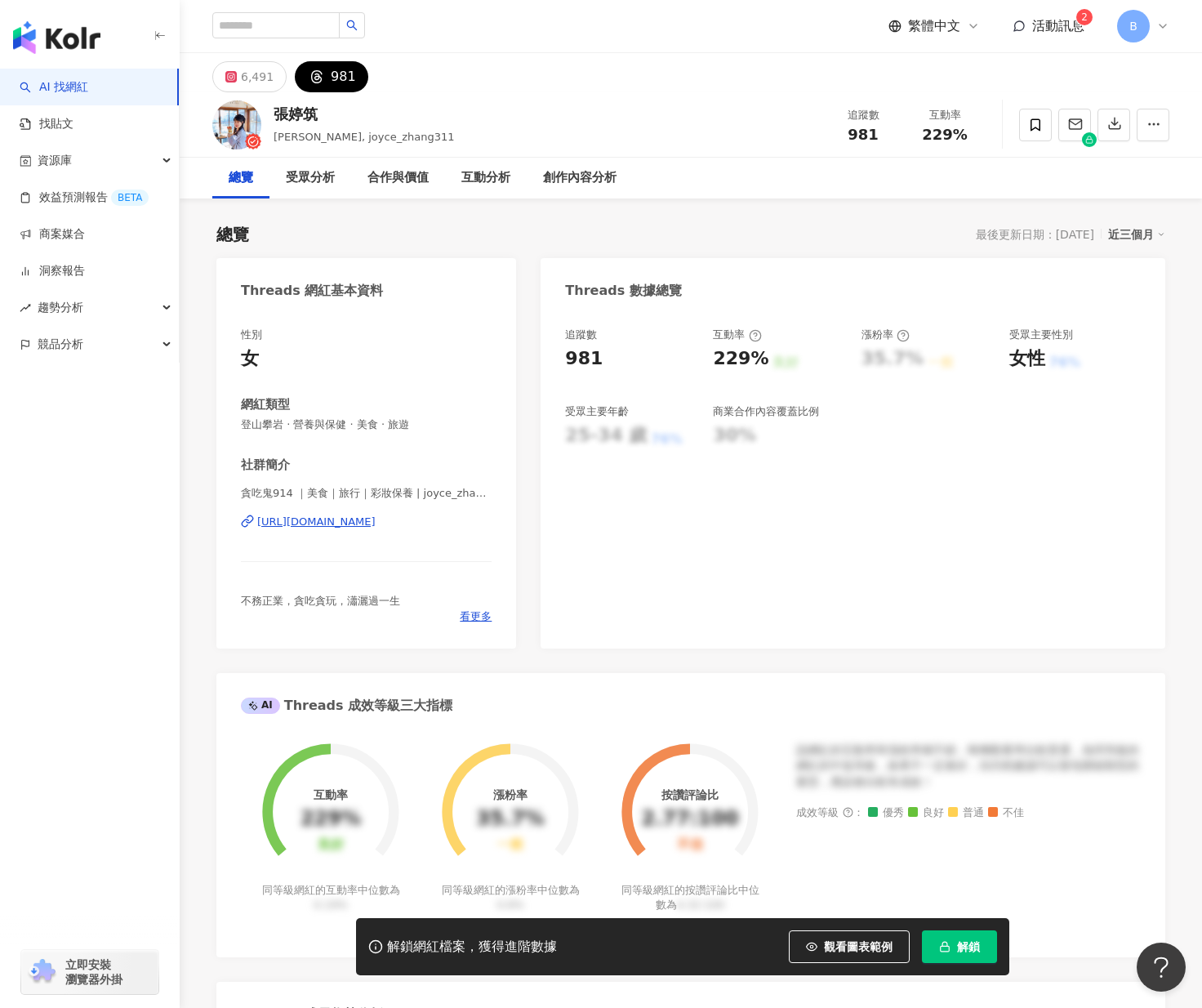
scroll to position [245, 0]
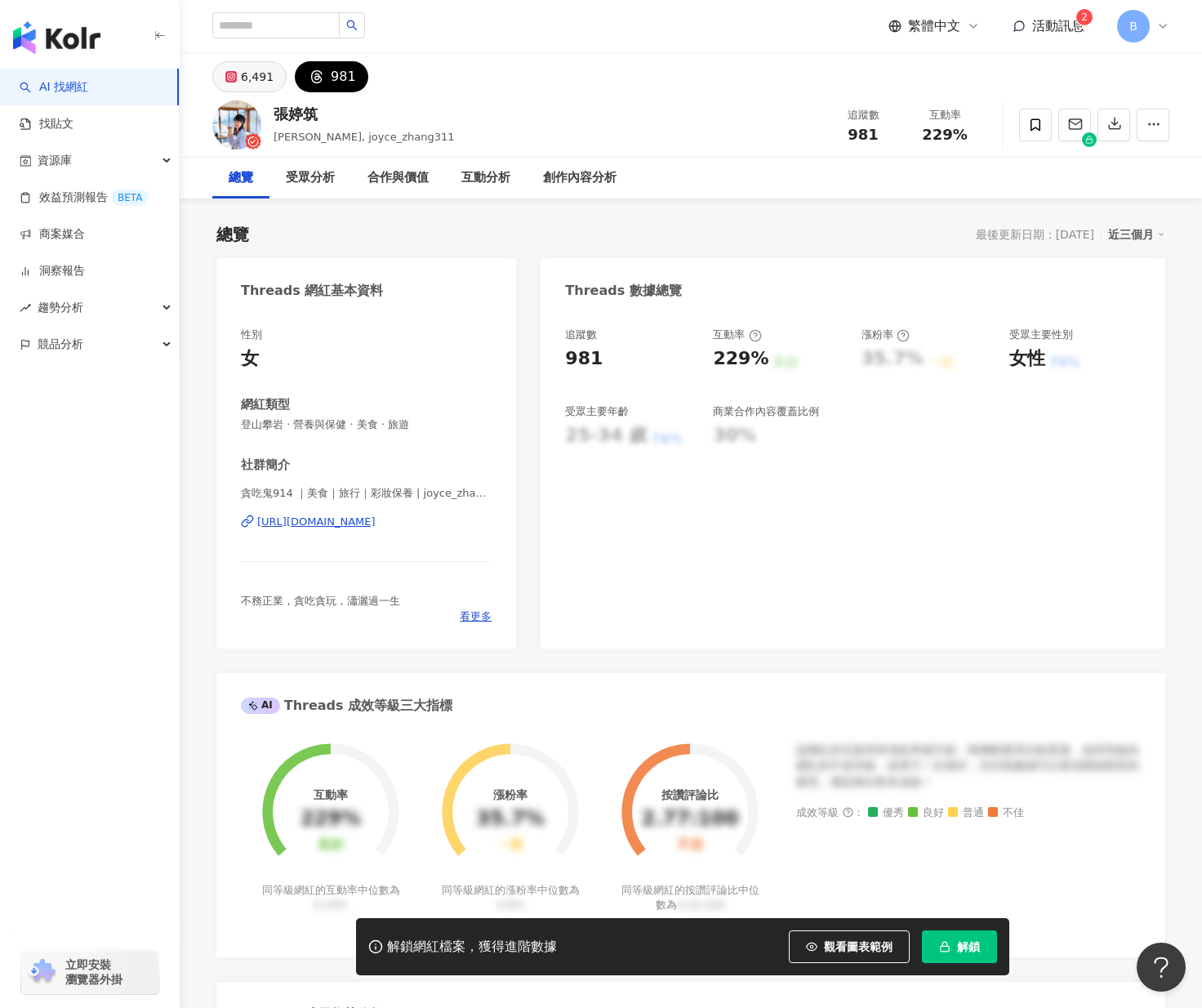
click at [246, 76] on div "6,491" at bounding box center [258, 77] width 33 height 23
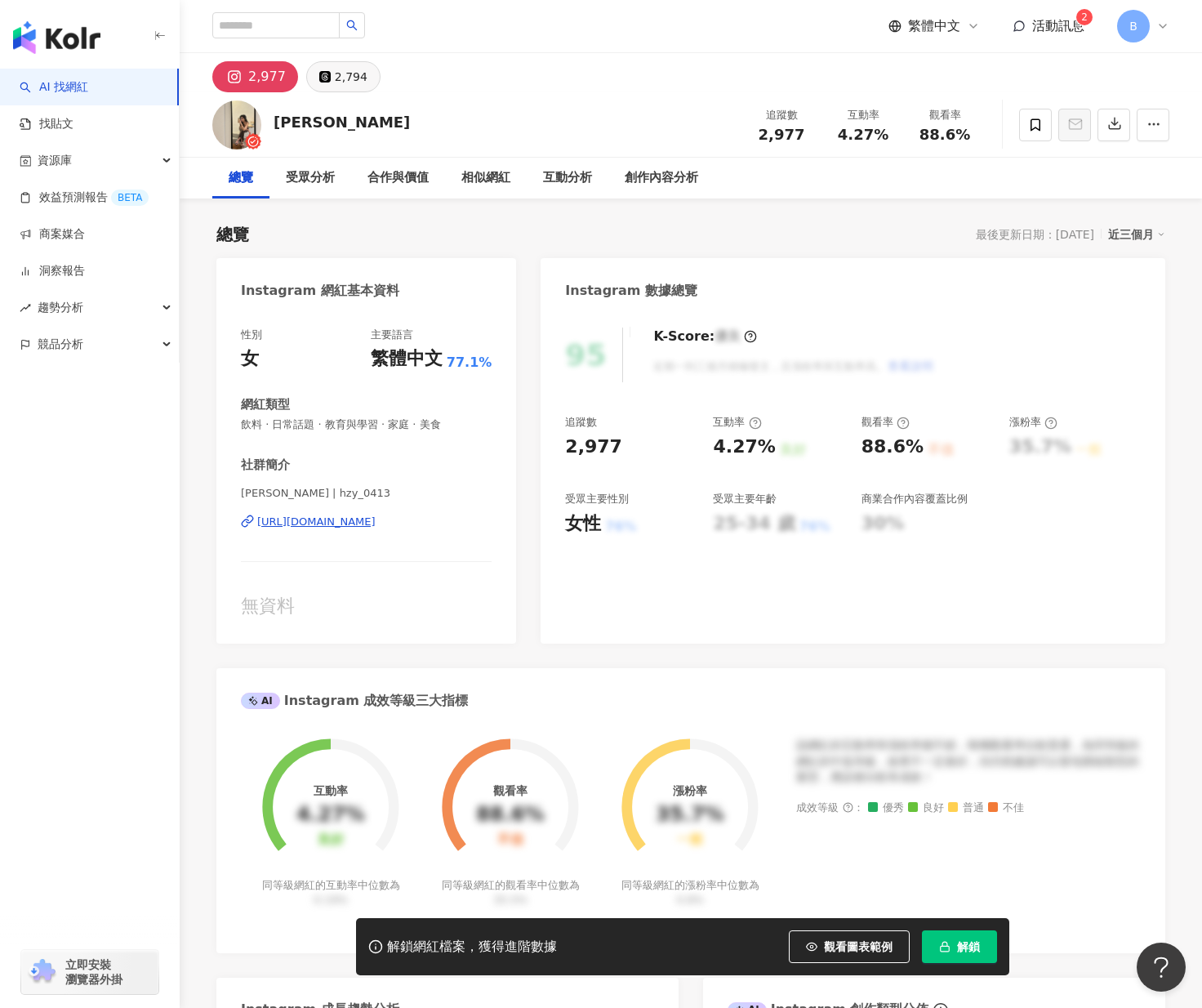
drag, startPoint x: 495, startPoint y: 180, endPoint x: 316, endPoint y: 86, distance: 202.2
click at [316, 86] on button "2,794" at bounding box center [343, 77] width 74 height 31
click at [351, 75] on div "2,794" at bounding box center [352, 77] width 33 height 23
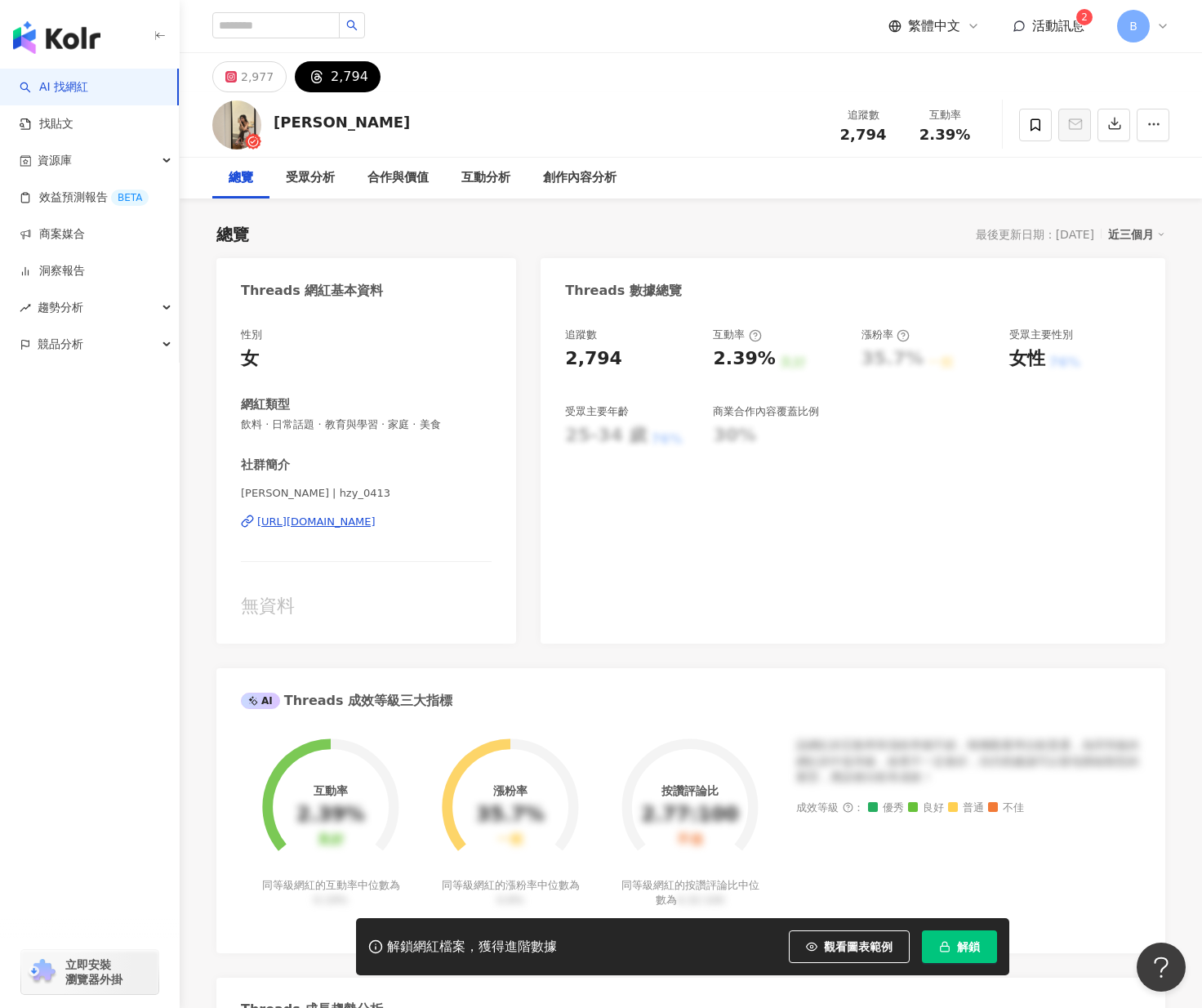
click at [371, 523] on div "https://www.threads.com/@hzy_0413" at bounding box center [316, 522] width 118 height 15
drag, startPoint x: 315, startPoint y: 125, endPoint x: 273, endPoint y: 125, distance: 42.0
click at [273, 125] on div "Julie 追蹤數 2,794 互動率 2.39%" at bounding box center [691, 125] width 1023 height 64
copy div "[PERSON_NAME]"
